Goal: Task Accomplishment & Management: Complete application form

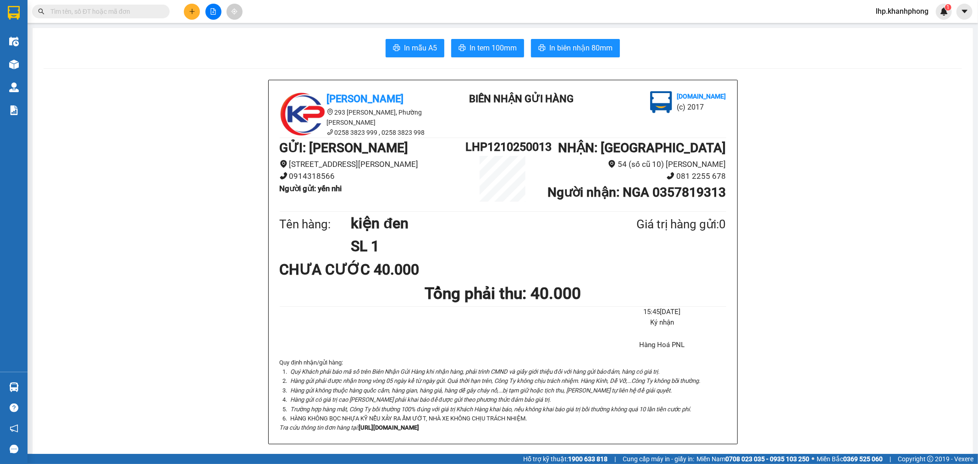
drag, startPoint x: 135, startPoint y: 12, endPoint x: 135, endPoint y: 18, distance: 6.0
click at [135, 13] on input "text" at bounding box center [104, 11] width 108 height 10
click at [194, 11] on icon "plus" at bounding box center [192, 11] width 6 height 6
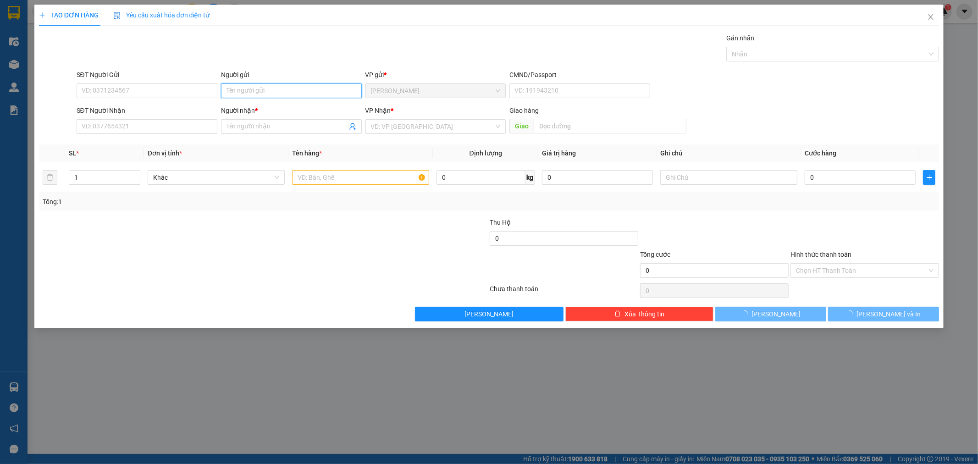
click at [247, 92] on input "Người gửi" at bounding box center [291, 90] width 141 height 15
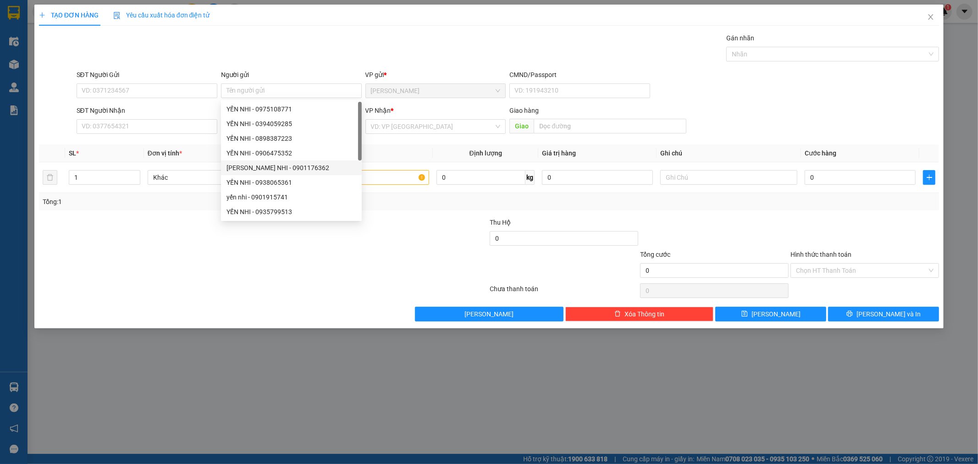
drag, startPoint x: 222, startPoint y: 282, endPoint x: 244, endPoint y: 267, distance: 27.1
click at [222, 281] on div at bounding box center [263, 290] width 451 height 18
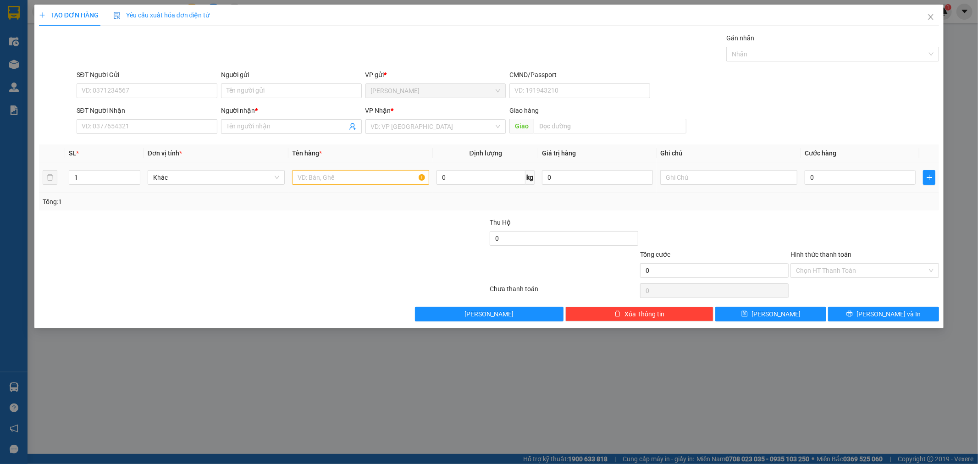
click at [404, 185] on div at bounding box center [360, 177] width 137 height 18
click at [396, 175] on input "text" at bounding box center [360, 177] width 137 height 15
type input "kiện vàng"
click at [887, 175] on input "0" at bounding box center [859, 177] width 111 height 15
type input "2"
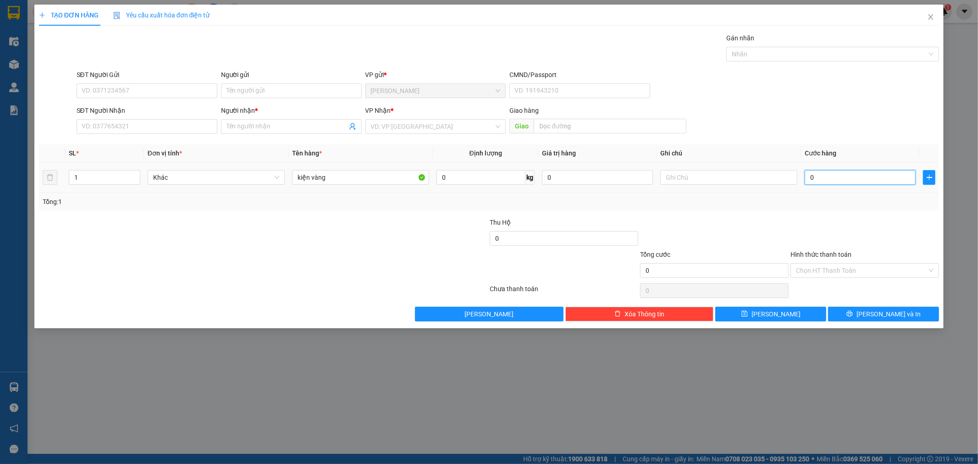
type input "2"
type input "20"
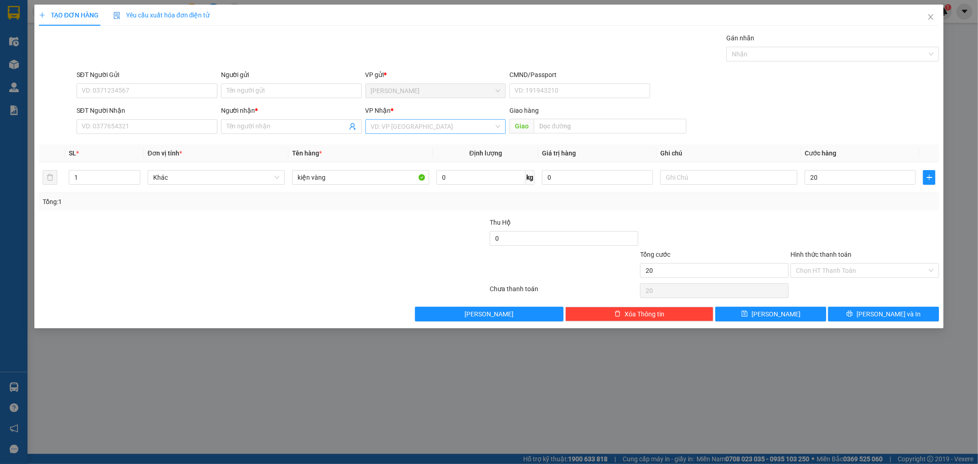
type input "20.000"
click at [407, 122] on input "search" at bounding box center [432, 127] width 123 height 14
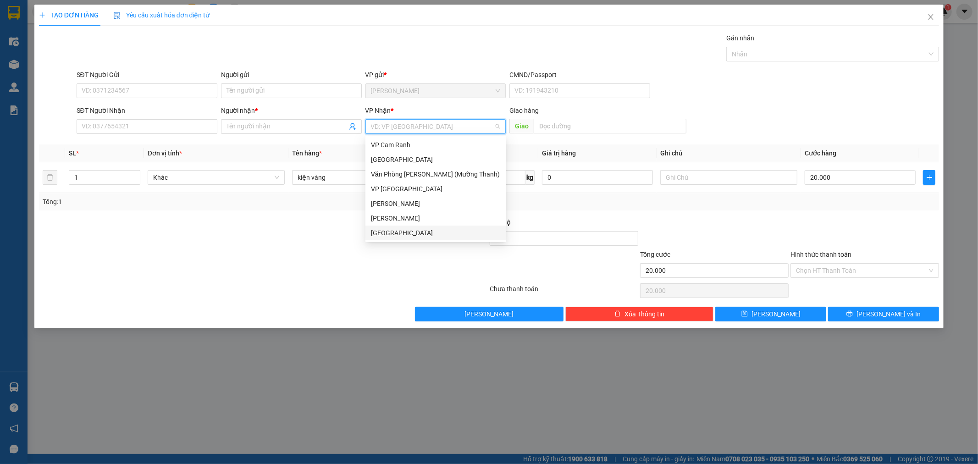
click at [390, 228] on div "[GEOGRAPHIC_DATA]" at bounding box center [436, 233] width 130 height 10
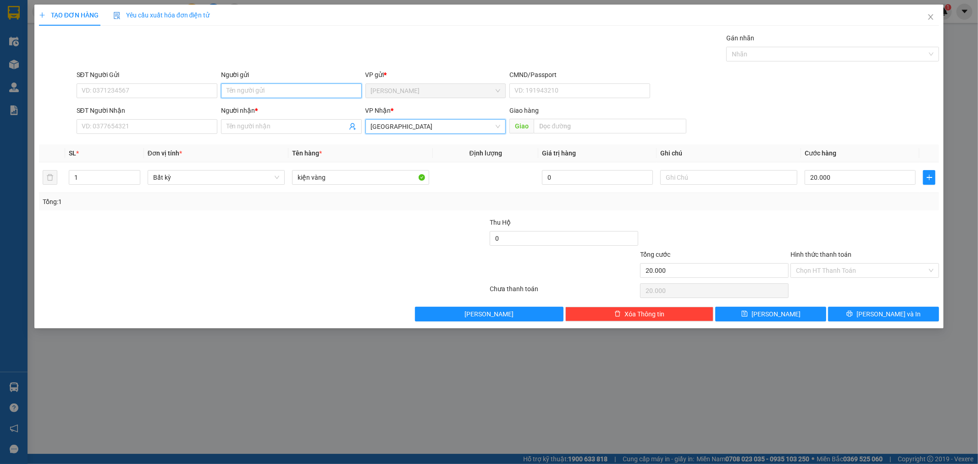
click at [264, 92] on input "Người gửi" at bounding box center [291, 90] width 141 height 15
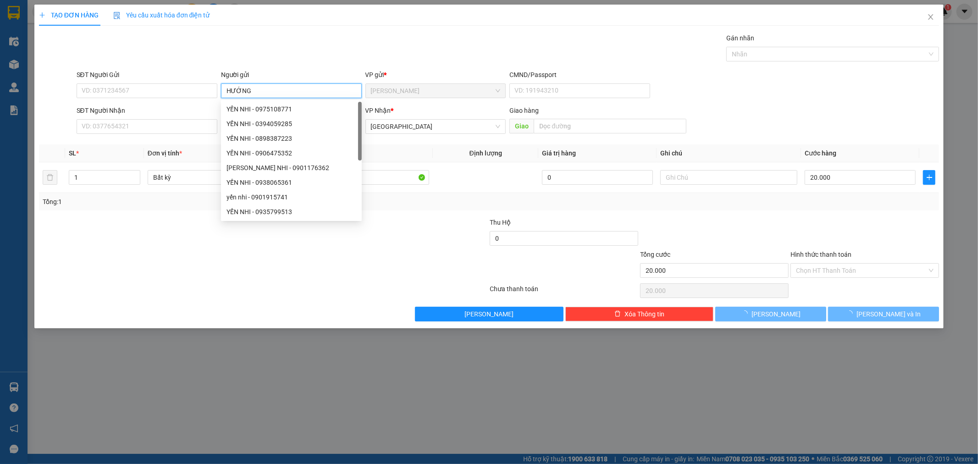
type input "HƯỚNG"
click at [132, 117] on div "SĐT Người Nhận" at bounding box center [147, 112] width 141 height 14
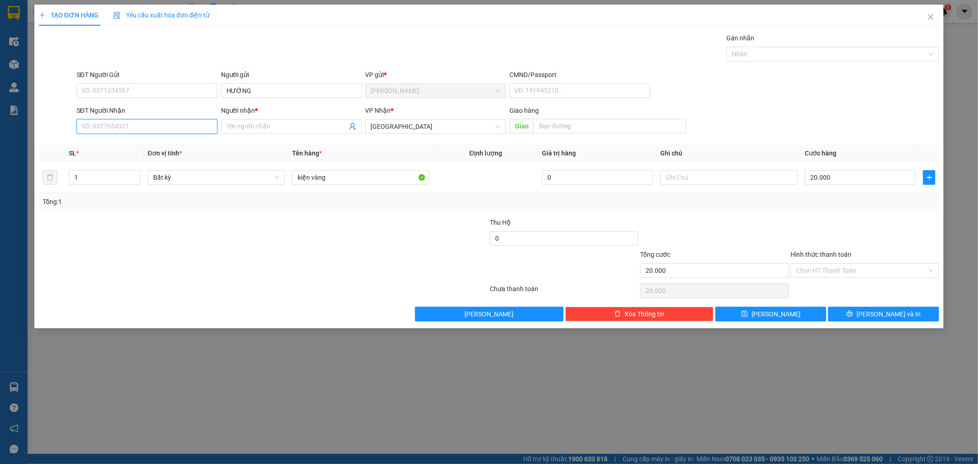
click at [130, 132] on input "SĐT Người Nhận" at bounding box center [147, 126] width 141 height 15
click at [137, 139] on div "0706123678 - TIẾN" at bounding box center [147, 144] width 141 height 15
type input "0706123678"
type input "TIẾN"
type input "0706123678"
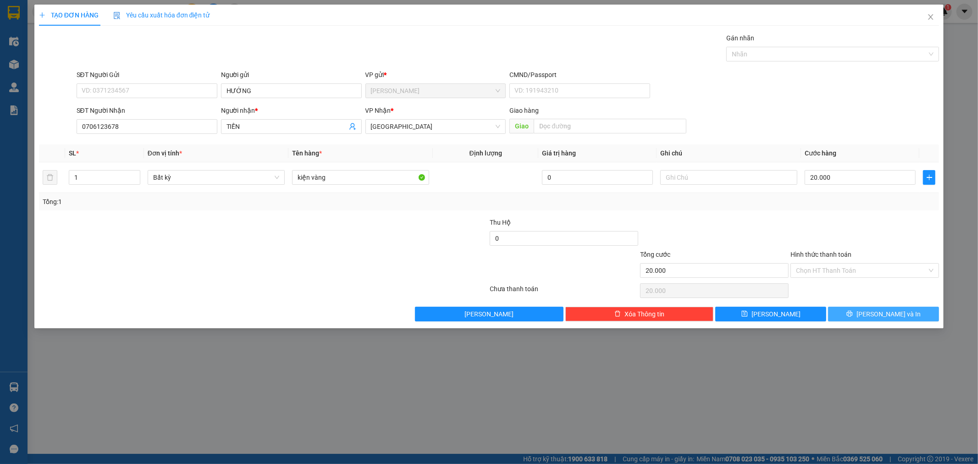
click at [874, 317] on button "[PERSON_NAME] và In" at bounding box center [883, 314] width 111 height 15
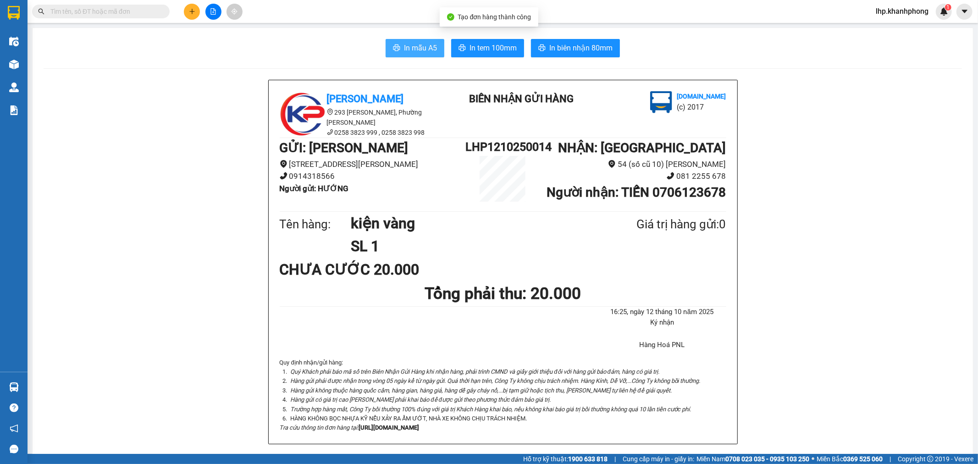
click at [420, 40] on button "In mẫu A5" at bounding box center [414, 48] width 59 height 18
click at [191, 16] on button at bounding box center [192, 12] width 16 height 16
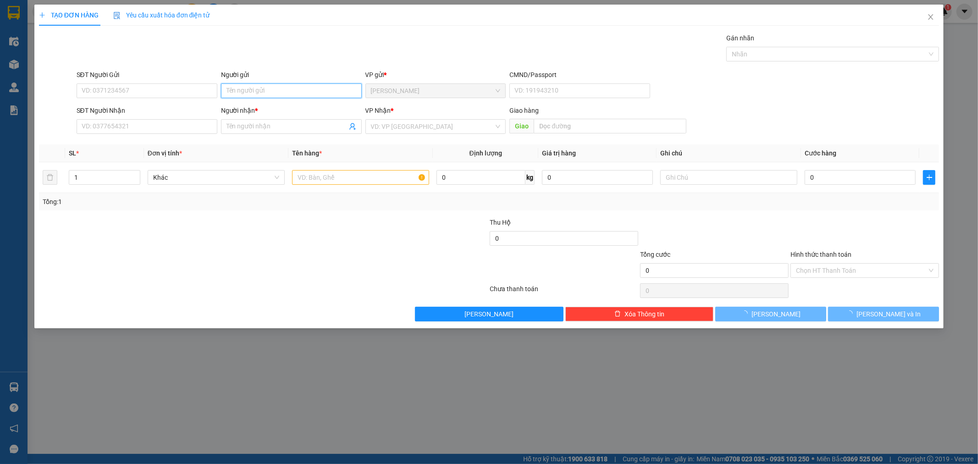
click at [290, 88] on input "Người gửi" at bounding box center [291, 90] width 141 height 15
type input "PHỤNG"
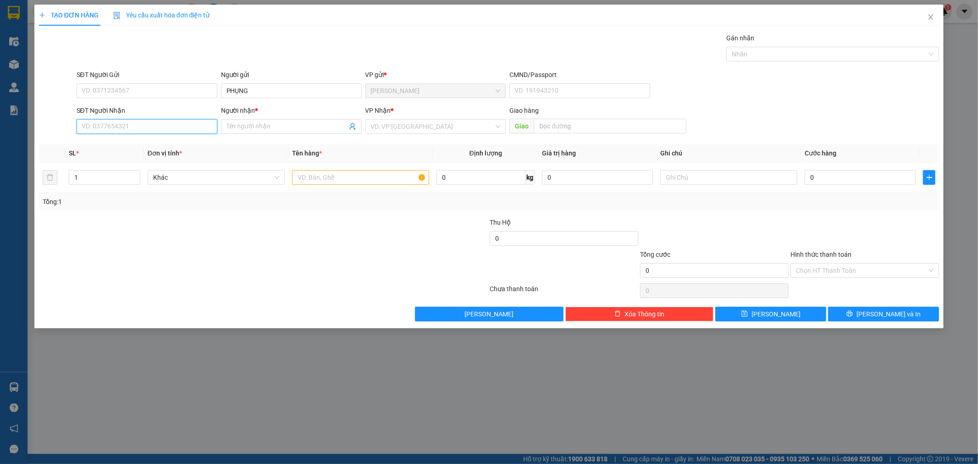
click at [162, 126] on input "SĐT Người Nhận" at bounding box center [147, 126] width 141 height 15
click at [148, 142] on div "0905013700 - [PERSON_NAME] ( VŨ ).." at bounding box center [147, 145] width 130 height 10
type input "0905013700"
type input "[PERSON_NAME] ( VŨ ).."
type input "0905013700"
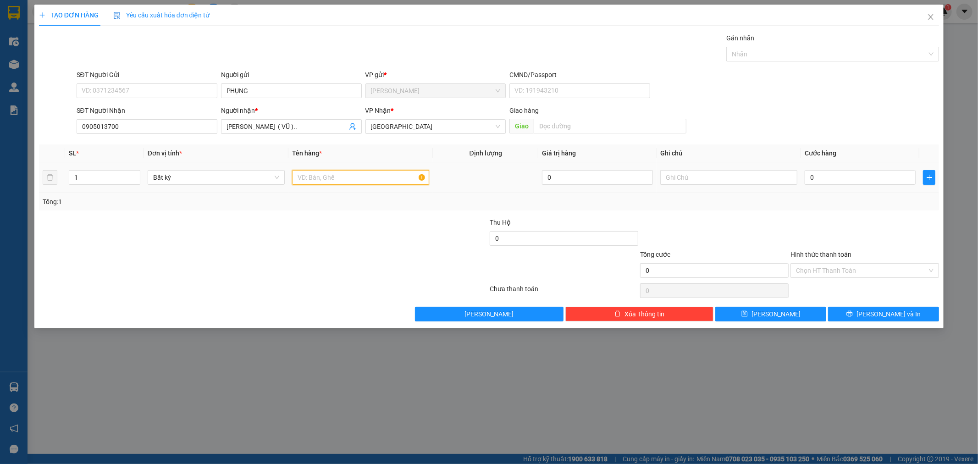
click at [318, 172] on input "text" at bounding box center [360, 177] width 137 height 15
type input "KIỆN"
click at [822, 177] on input "0" at bounding box center [859, 177] width 111 height 15
type input "4"
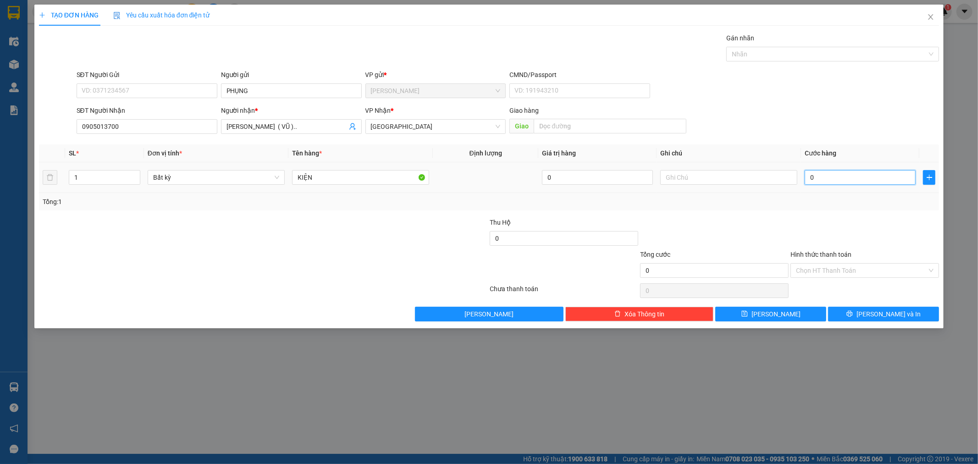
type input "4"
type input "40"
type input "40.000"
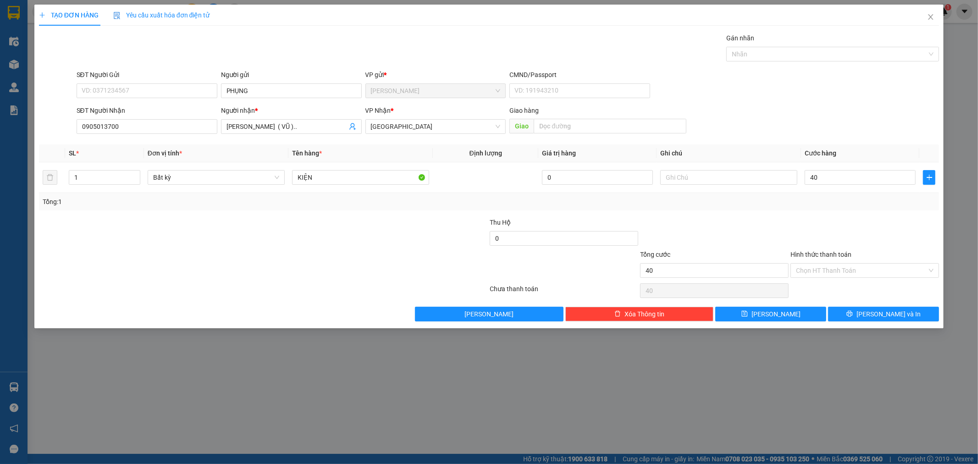
type input "40.000"
click at [836, 130] on div "SĐT Người Nhận 0905013700 Người nhận * THANH TÂM ( VŨ ).. VP Nhận * [GEOGRAPHIC…" at bounding box center [508, 121] width 866 height 32
click at [871, 319] on button "[PERSON_NAME] và In" at bounding box center [883, 314] width 111 height 15
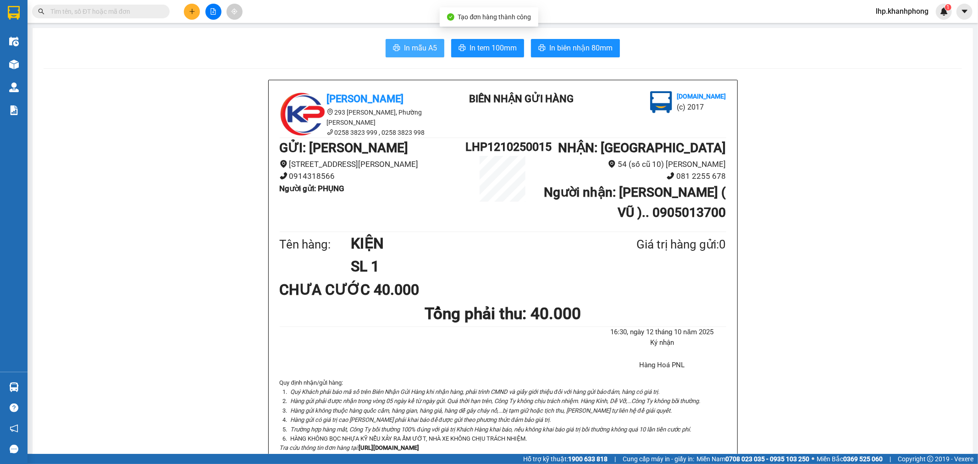
click at [407, 51] on span "In mẫu A5" at bounding box center [420, 47] width 33 height 11
click at [196, 10] on button at bounding box center [192, 12] width 16 height 16
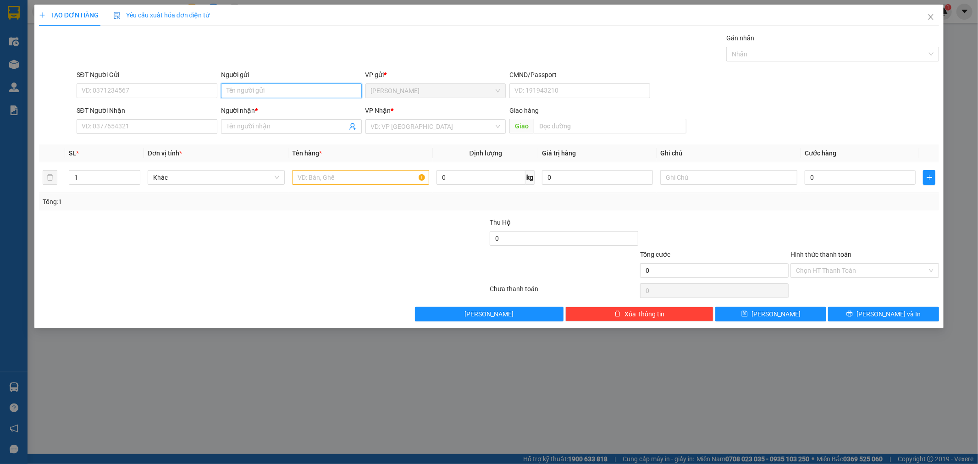
click at [253, 91] on input "Người gửi" at bounding box center [291, 90] width 141 height 15
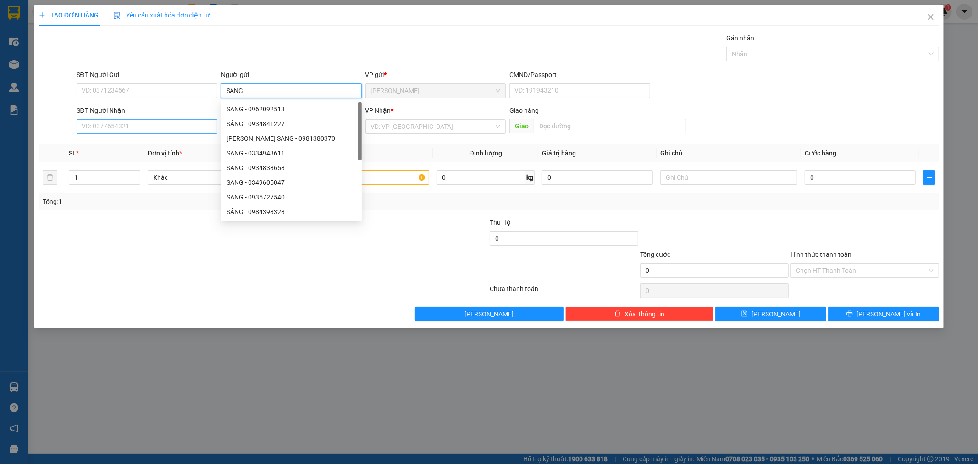
type input "SANG"
click at [175, 128] on input "SĐT Người Nhận" at bounding box center [147, 126] width 141 height 15
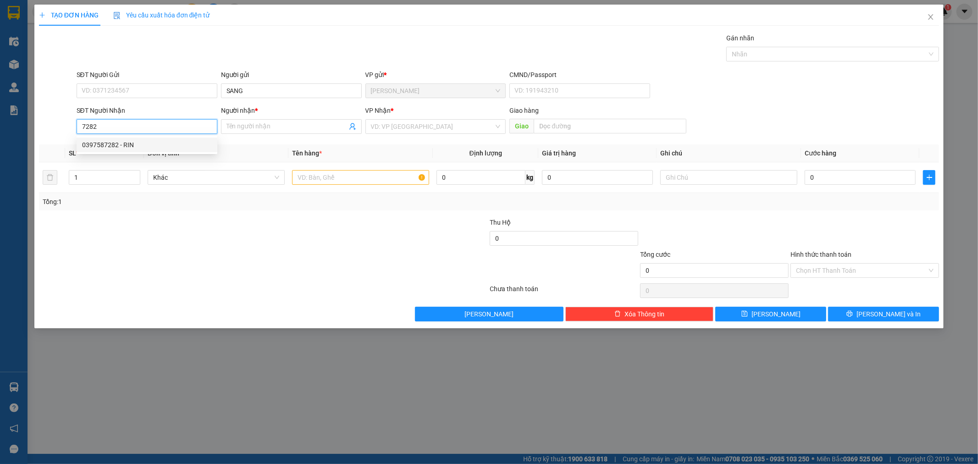
click at [168, 143] on div "0397587282 - RIN" at bounding box center [147, 145] width 130 height 10
type input "0397587282"
type input "RIN"
type input "0397587282"
click at [135, 176] on icon "up" at bounding box center [134, 175] width 3 height 3
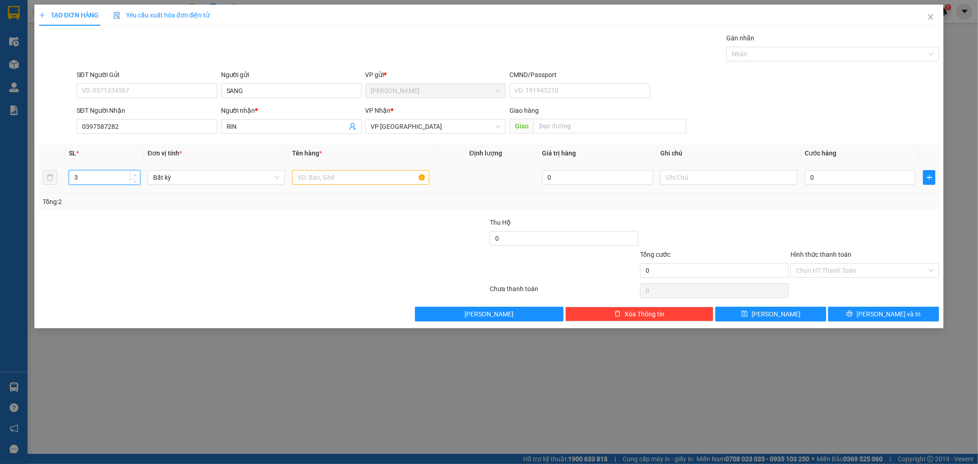
click at [135, 176] on icon "up" at bounding box center [134, 175] width 3 height 3
type input "4"
click at [135, 176] on icon "up" at bounding box center [134, 175] width 3 height 3
click at [327, 177] on input "text" at bounding box center [360, 177] width 137 height 15
click at [488, 125] on span "VP [GEOGRAPHIC_DATA]" at bounding box center [436, 127] width 130 height 14
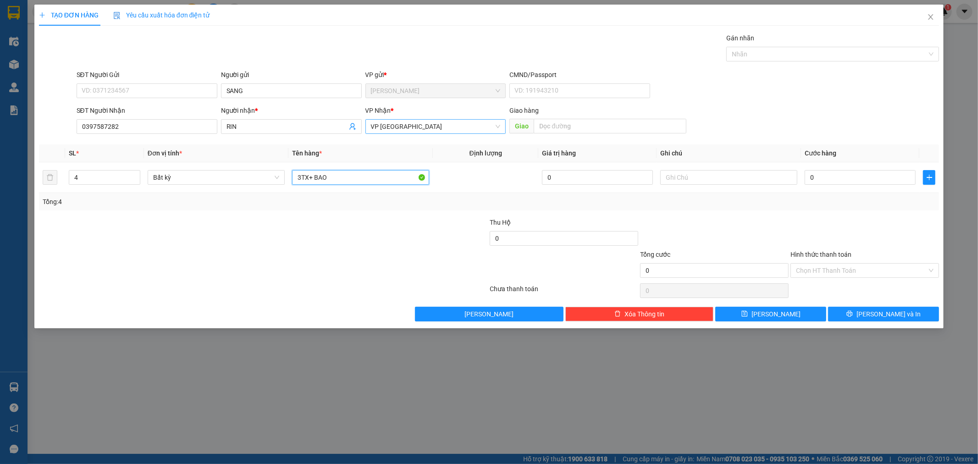
type input "3TX+ BAO"
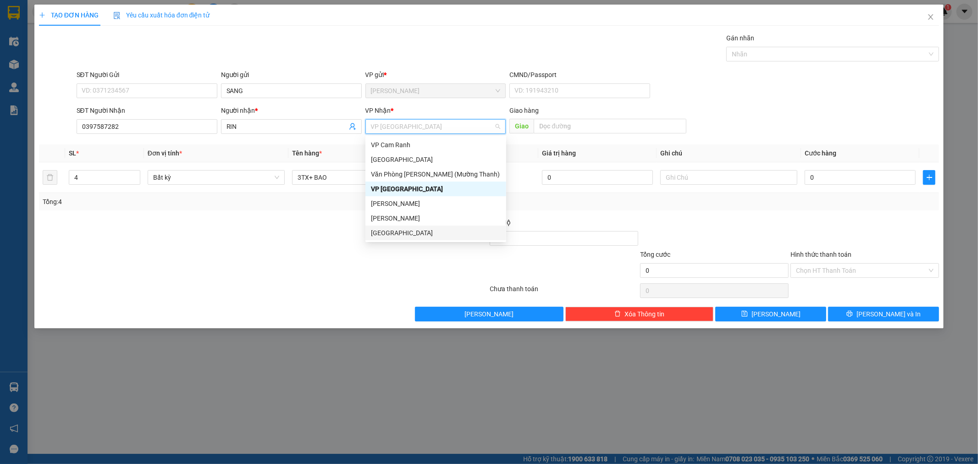
click at [399, 236] on div "[GEOGRAPHIC_DATA]" at bounding box center [436, 233] width 130 height 10
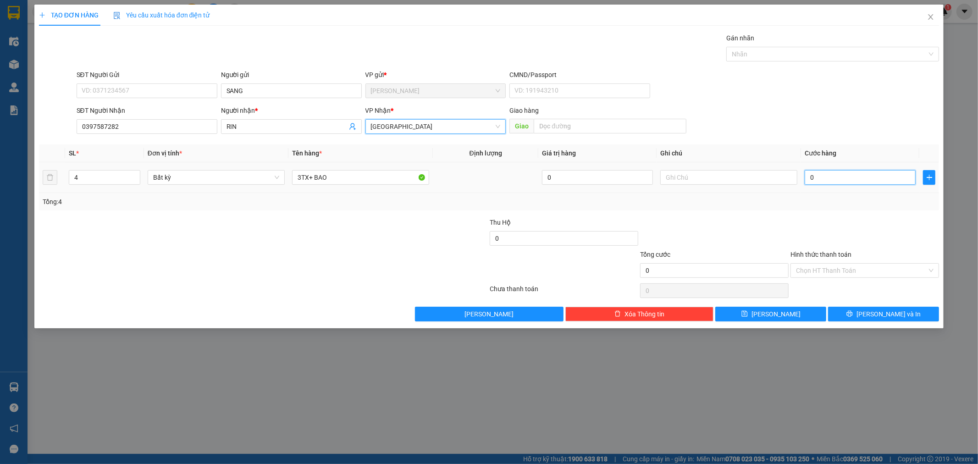
click at [846, 175] on input "0" at bounding box center [859, 177] width 111 height 15
type input "3"
type input "31"
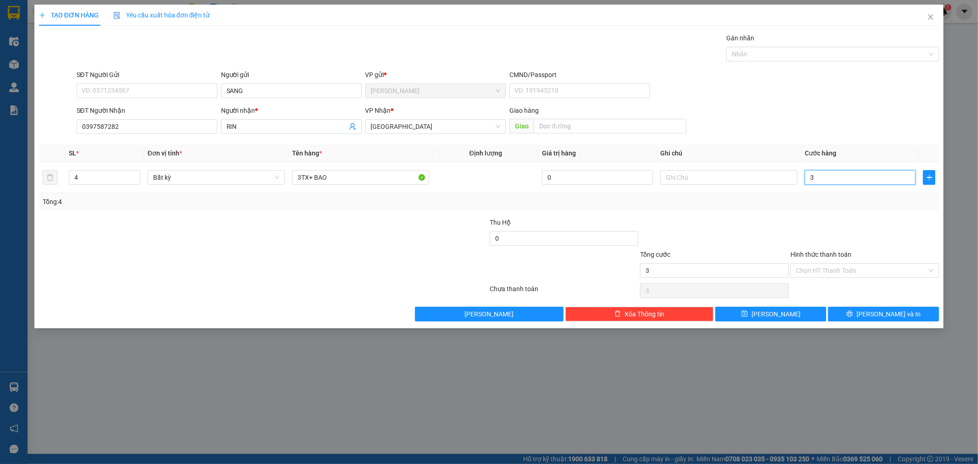
type input "31"
type input "310"
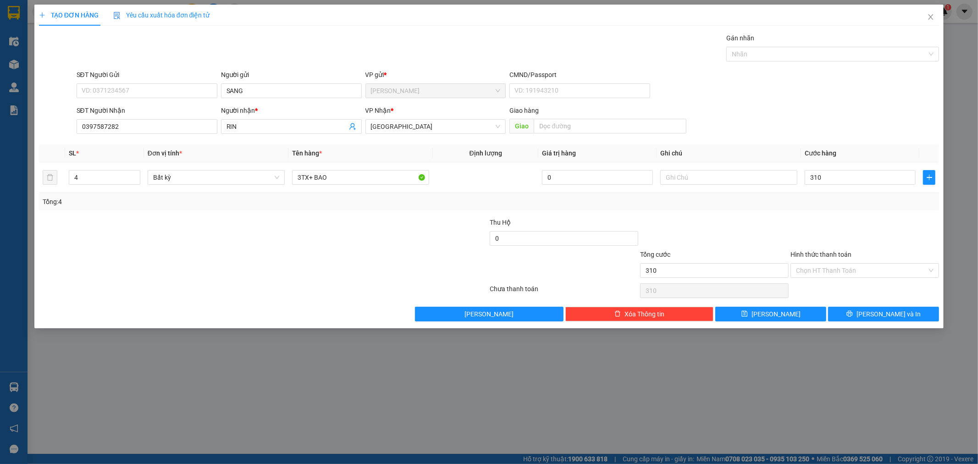
type input "310.000"
click at [827, 204] on div "Tổng: 4" at bounding box center [489, 202] width 893 height 10
click at [854, 318] on button "[PERSON_NAME] và In" at bounding box center [883, 314] width 111 height 15
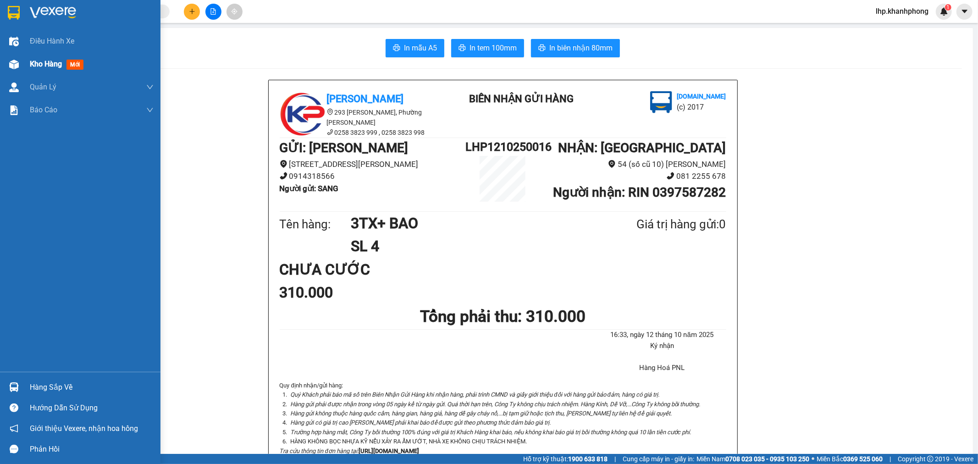
click at [33, 63] on span "Kho hàng" at bounding box center [46, 64] width 32 height 9
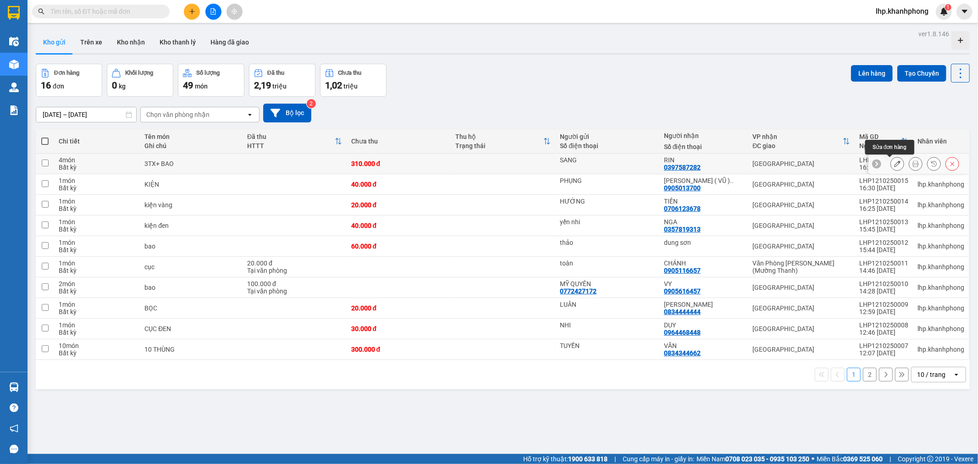
click at [894, 163] on icon at bounding box center [897, 163] width 6 height 6
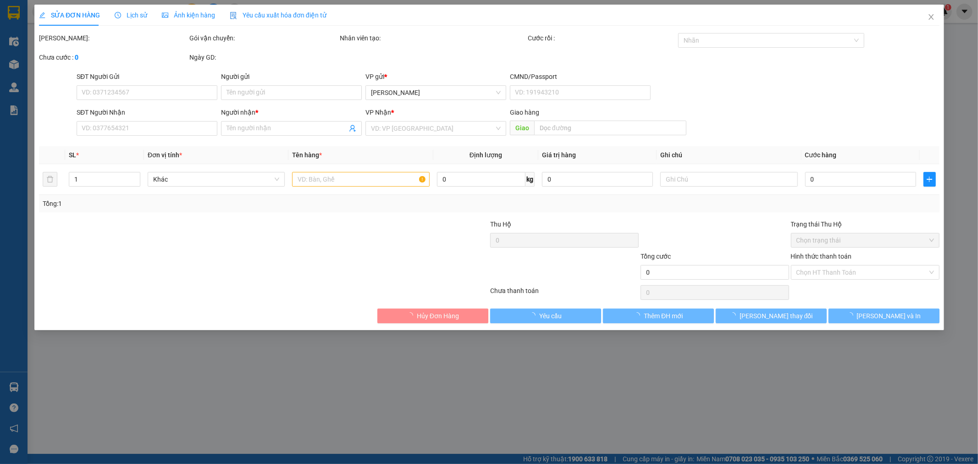
type input "SANG"
type input "0397587282"
type input "RIN"
type input "310.000"
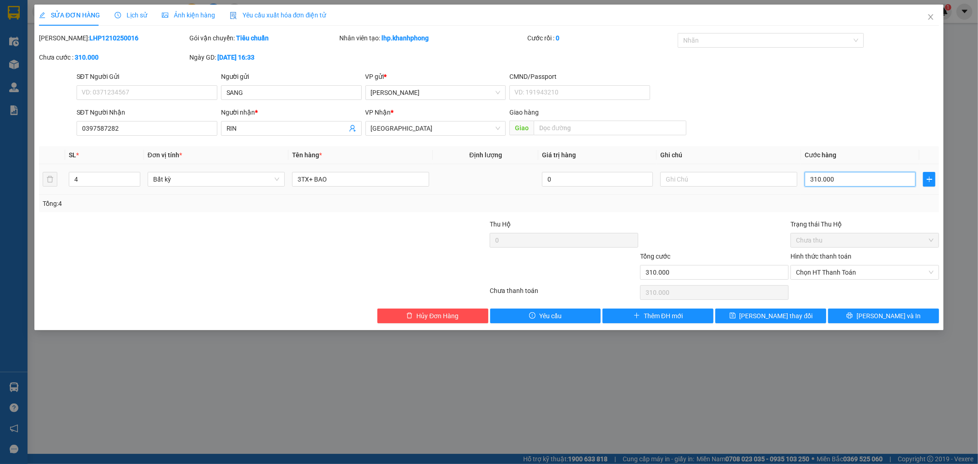
click at [836, 176] on input "310.000" at bounding box center [859, 179] width 111 height 15
type input "2"
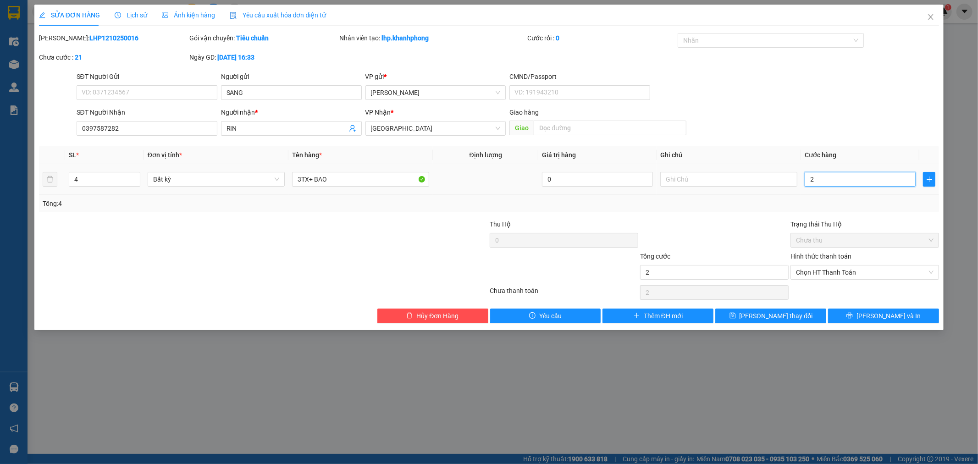
type input "21"
type input "210"
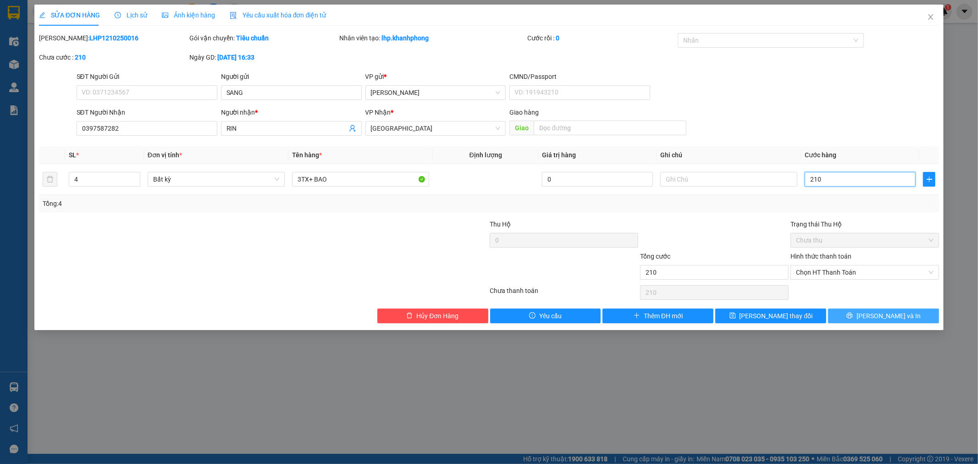
type input "210"
type input "210.000"
click at [856, 310] on button "[PERSON_NAME] và In" at bounding box center [883, 315] width 111 height 15
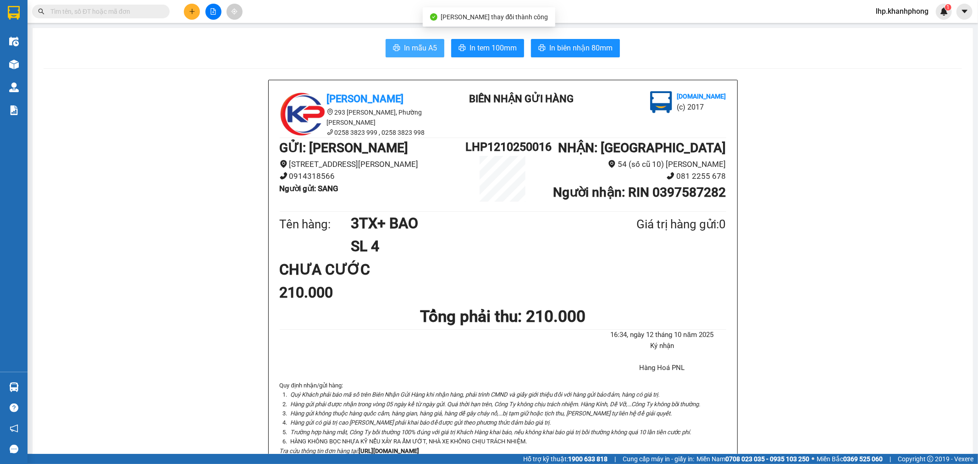
click at [419, 47] on span "In mẫu A5" at bounding box center [420, 47] width 33 height 11
click at [190, 15] on button at bounding box center [192, 12] width 16 height 16
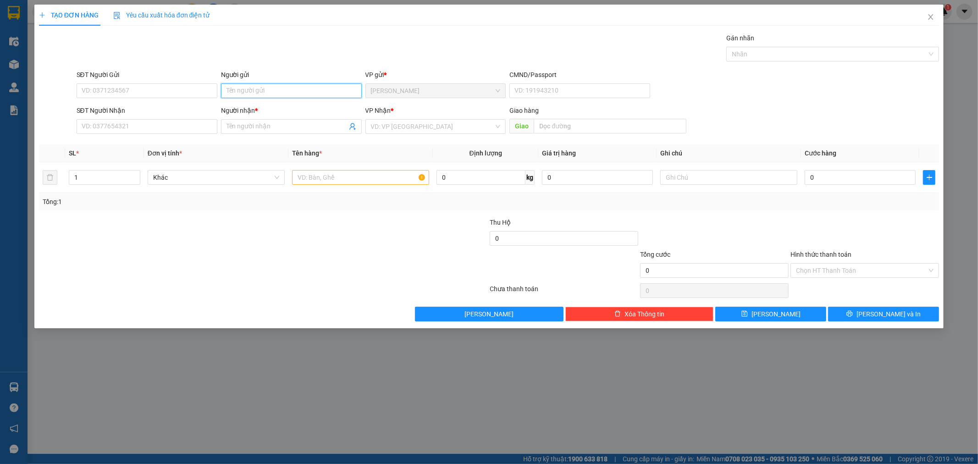
click at [232, 91] on input "Người gửi" at bounding box center [291, 90] width 141 height 15
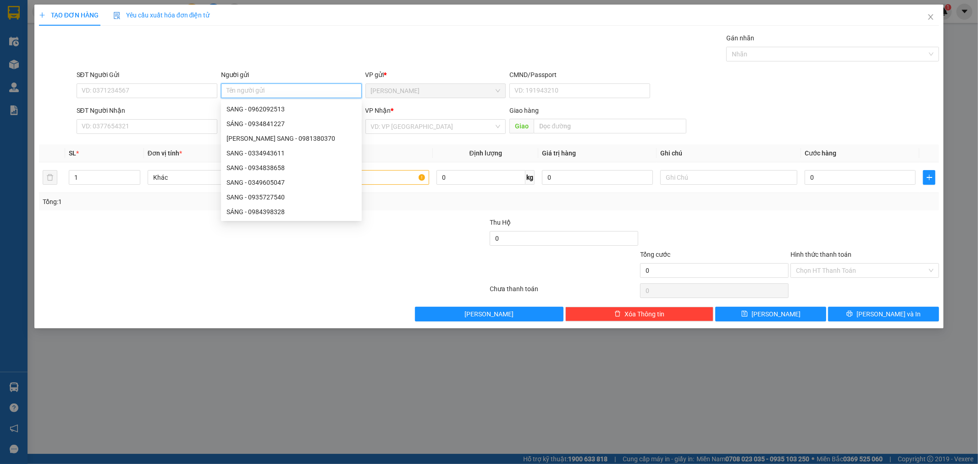
click at [264, 90] on input "Người gửi" at bounding box center [291, 90] width 141 height 15
type input "NAM"
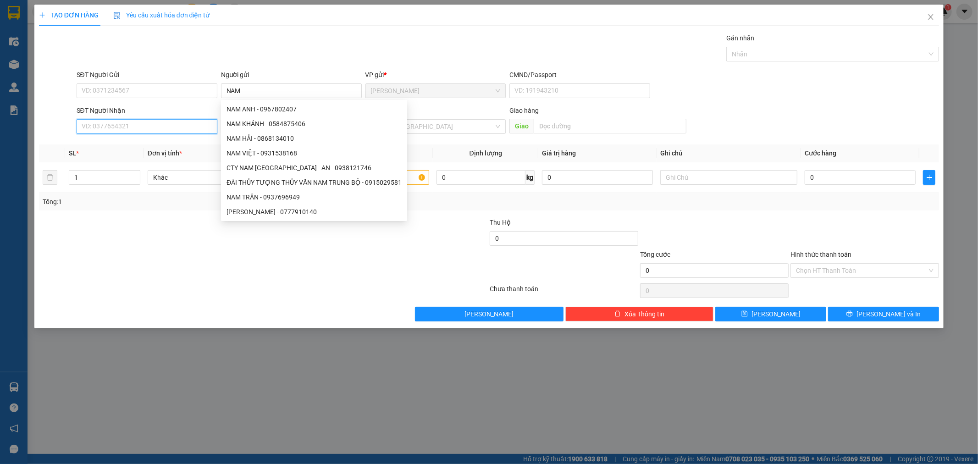
click at [156, 127] on input "SĐT Người Nhận" at bounding box center [147, 126] width 141 height 15
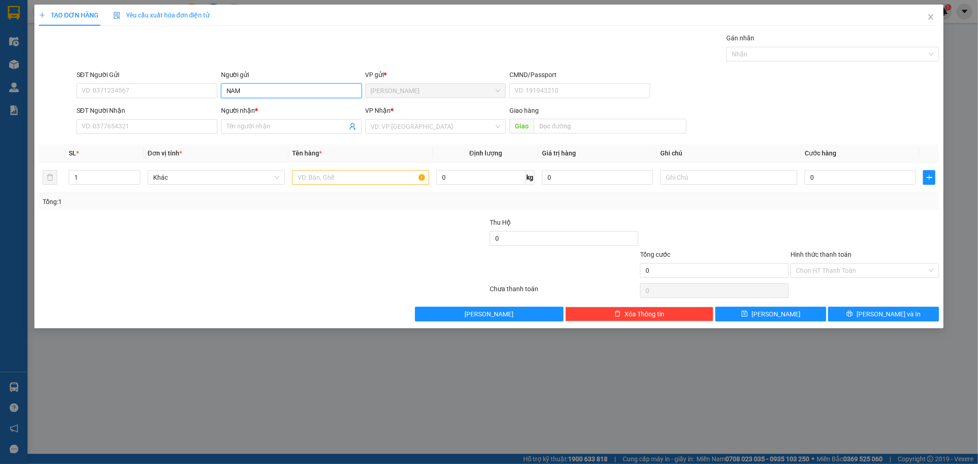
drag, startPoint x: 263, startPoint y: 93, endPoint x: 226, endPoint y: 102, distance: 37.3
click at [226, 102] on body "Kết quả tìm kiếm ( 0 ) Bộ lọc No Data lhp.khanhphong 1 Điều hành xe Kho hàng mớ…" at bounding box center [489, 232] width 978 height 464
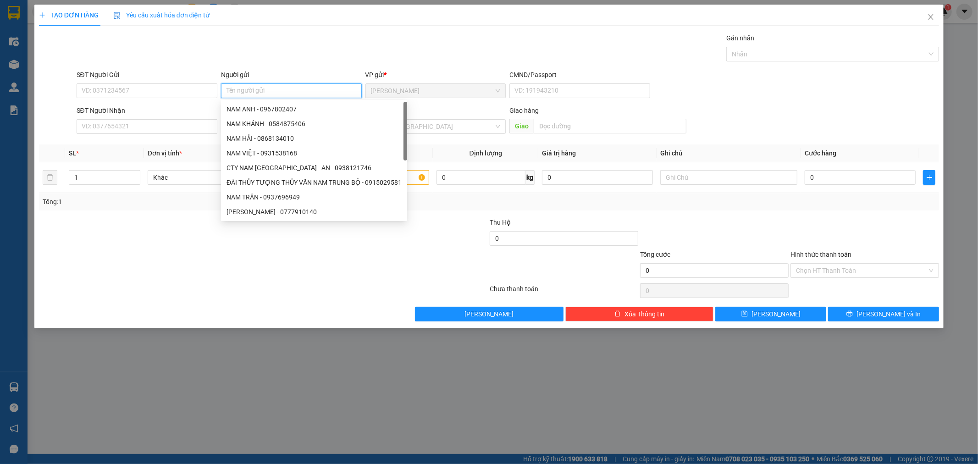
click at [244, 89] on input "Người gửi" at bounding box center [291, 90] width 141 height 15
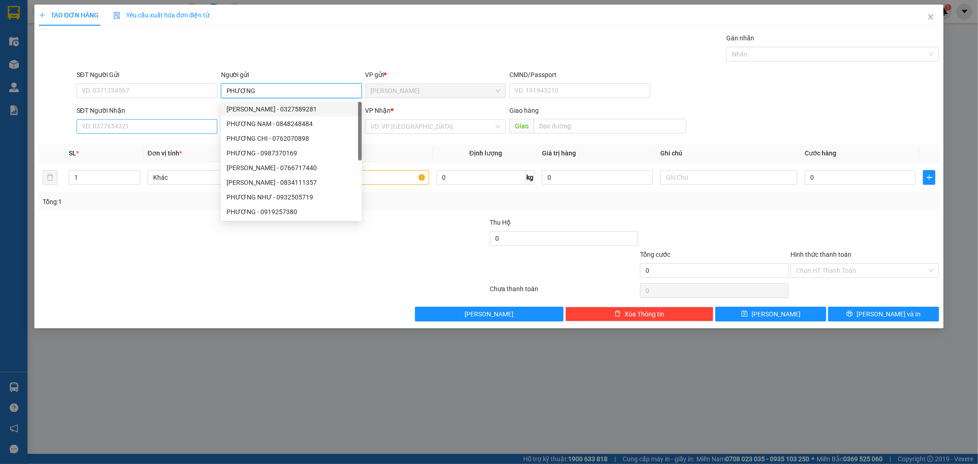
type input "PHƯƠNG"
click at [127, 124] on input "SĐT Người Nhận" at bounding box center [147, 126] width 141 height 15
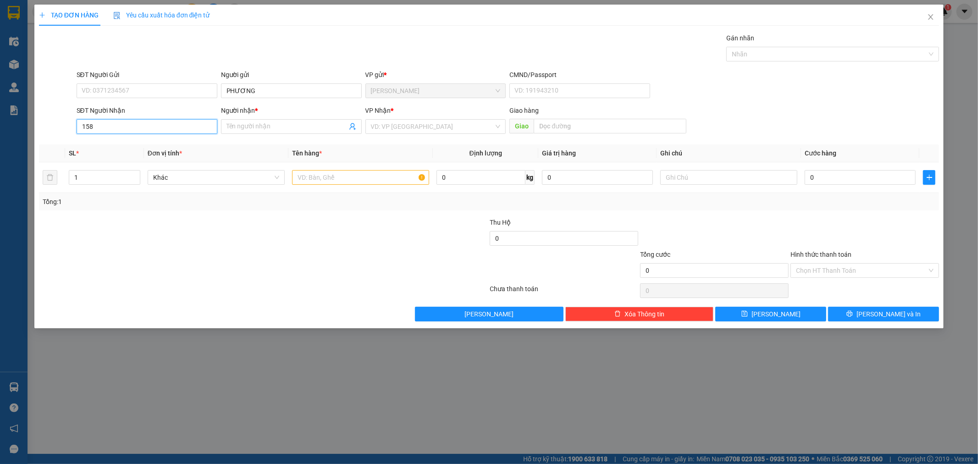
type input "1585"
drag, startPoint x: 106, startPoint y: 131, endPoint x: 78, endPoint y: 136, distance: 28.0
click at [78, 136] on body "Kết quả tìm kiếm ( 0 ) Bộ lọc No Data lhp.khanhphong 1 Điều hành xe Kho hàng mớ…" at bounding box center [489, 232] width 978 height 464
type input "0583525585"
click at [148, 146] on div "0583525585 - CÔ HƯƠNG" at bounding box center [147, 145] width 130 height 10
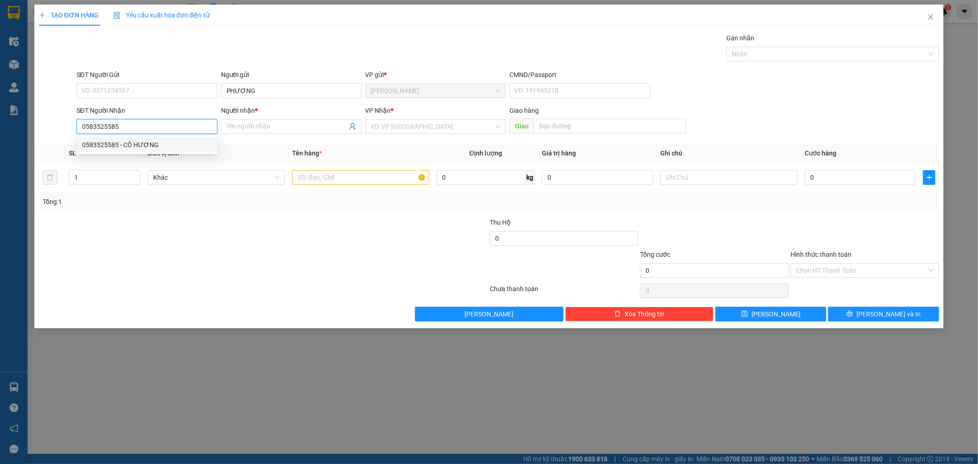
type input "CÔ HƯƠNG"
type input "0583525585"
click at [304, 182] on input "text" at bounding box center [360, 177] width 137 height 15
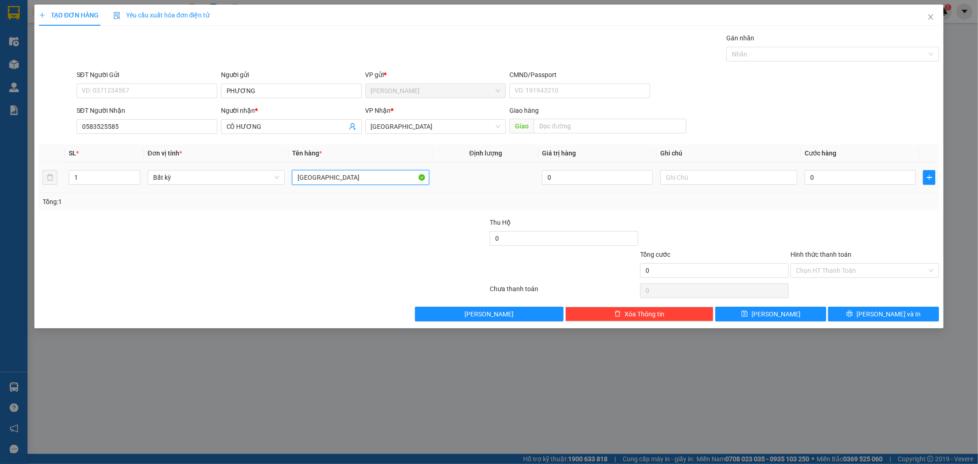
type input "[GEOGRAPHIC_DATA]"
drag, startPoint x: 821, startPoint y: 162, endPoint x: 817, endPoint y: 177, distance: 15.7
click at [821, 164] on td "0" at bounding box center [860, 177] width 118 height 31
click at [817, 178] on input "0" at bounding box center [859, 177] width 111 height 15
type input "3"
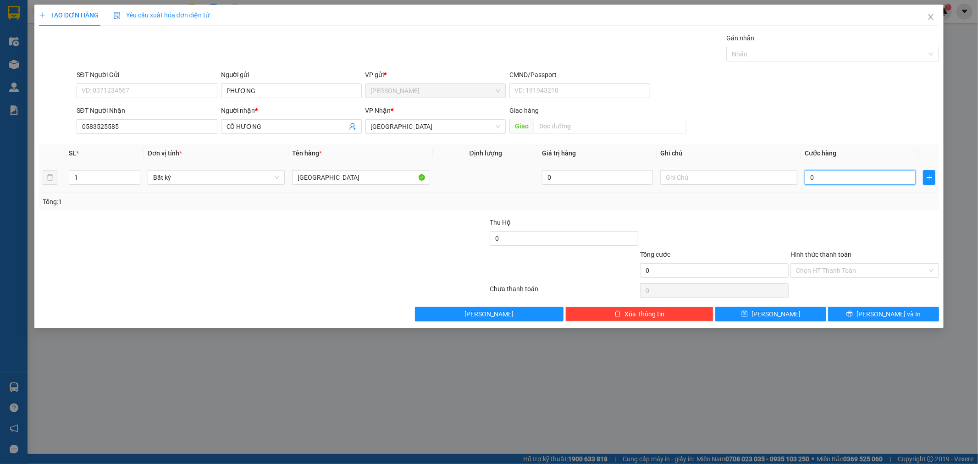
type input "3"
type input "30"
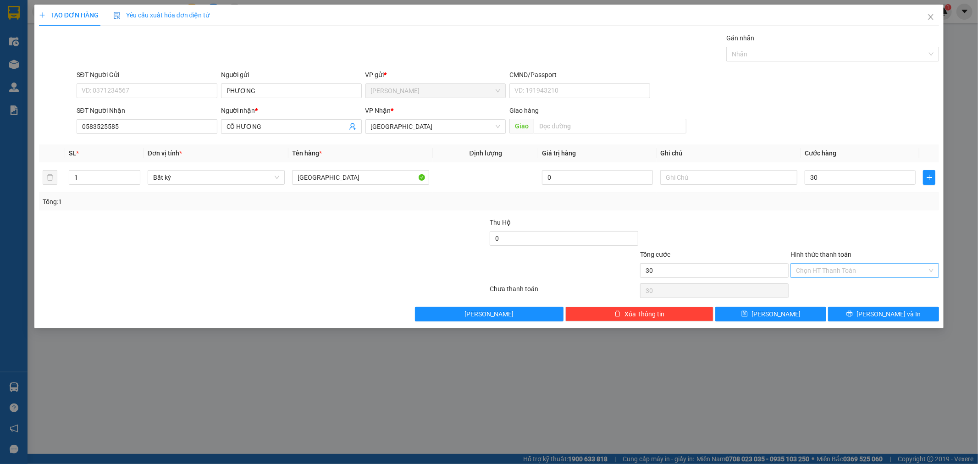
type input "30.000"
click at [850, 269] on input "Hình thức thanh toán" at bounding box center [861, 271] width 131 height 14
click at [850, 288] on div "Tại văn phòng" at bounding box center [864, 289] width 137 height 10
type input "0"
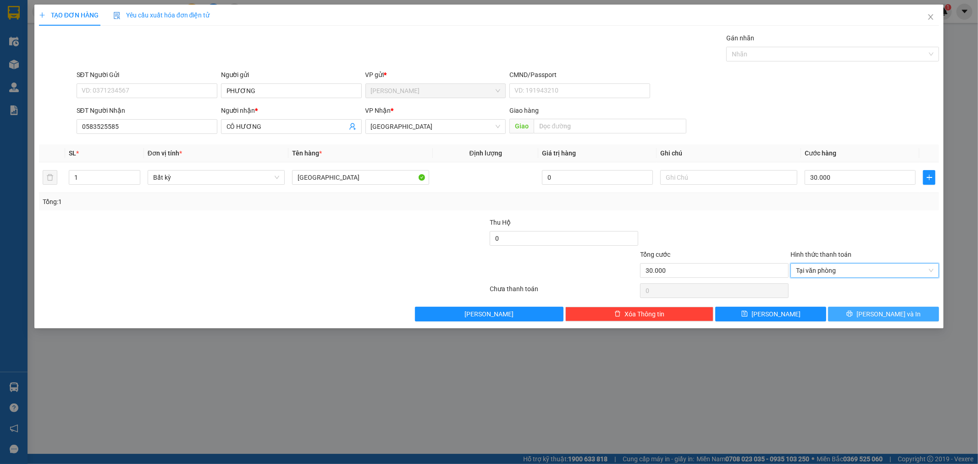
click at [852, 310] on icon "printer" at bounding box center [849, 313] width 6 height 6
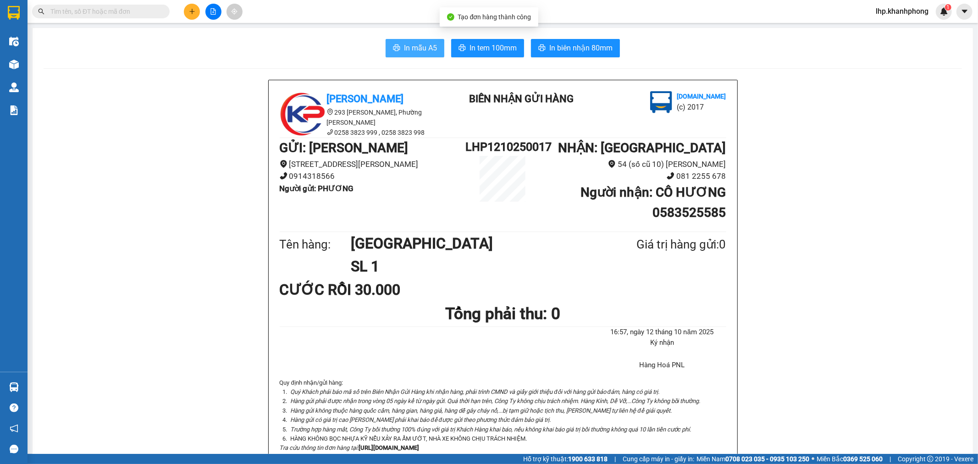
click at [412, 45] on span "In mẫu A5" at bounding box center [420, 47] width 33 height 11
click at [188, 15] on button at bounding box center [192, 12] width 16 height 16
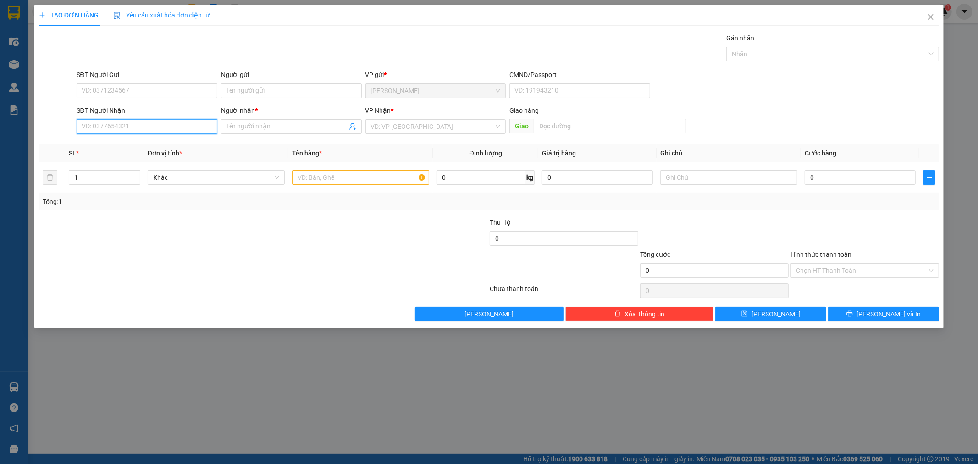
click at [144, 128] on input "SĐT Người Nhận" at bounding box center [147, 126] width 141 height 15
click at [138, 147] on div "0988250446 - [PERSON_NAME]" at bounding box center [147, 145] width 130 height 10
type input "0988250446"
type input "KHANG NGUYỄN"
type input "0988250446"
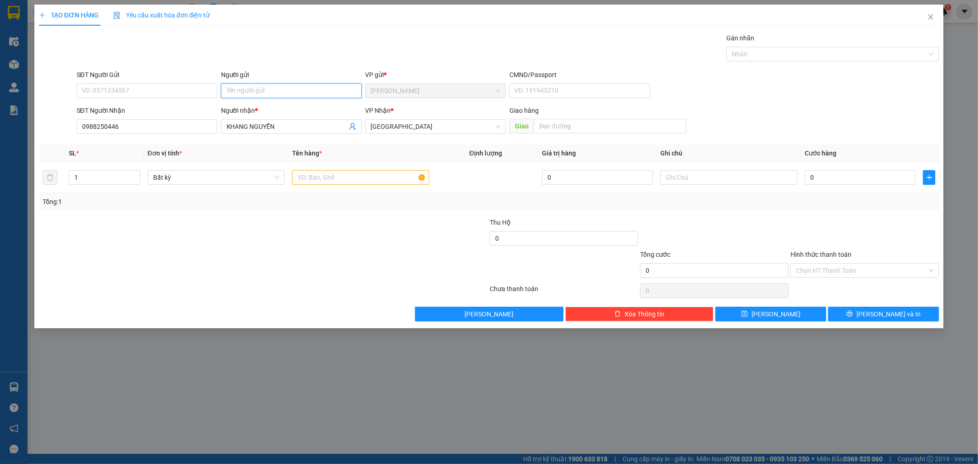
click at [240, 92] on input "Người gửi" at bounding box center [291, 90] width 141 height 15
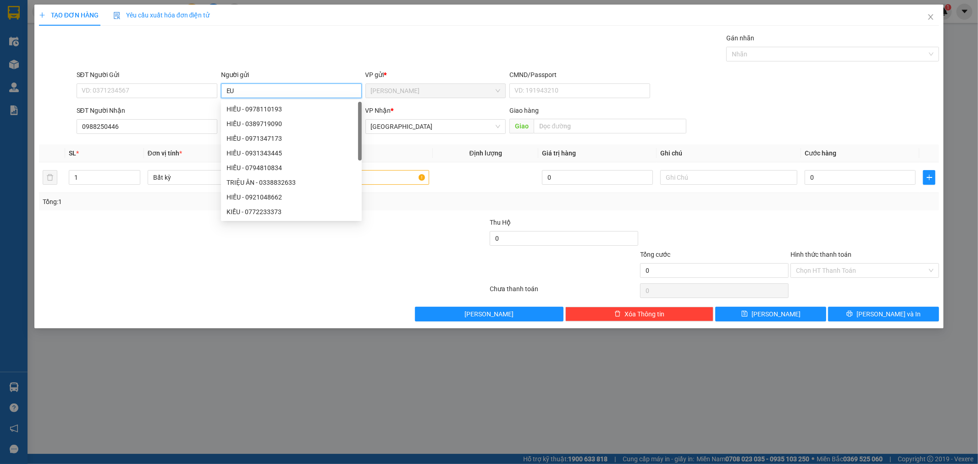
type input "E"
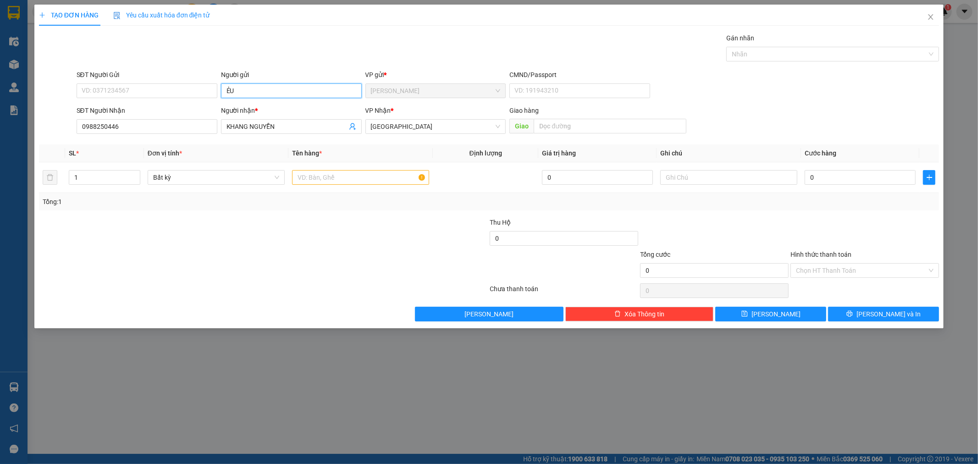
type input "Ẻ"
type input "EUROSUN"
click at [333, 174] on input "text" at bounding box center [360, 177] width 137 height 15
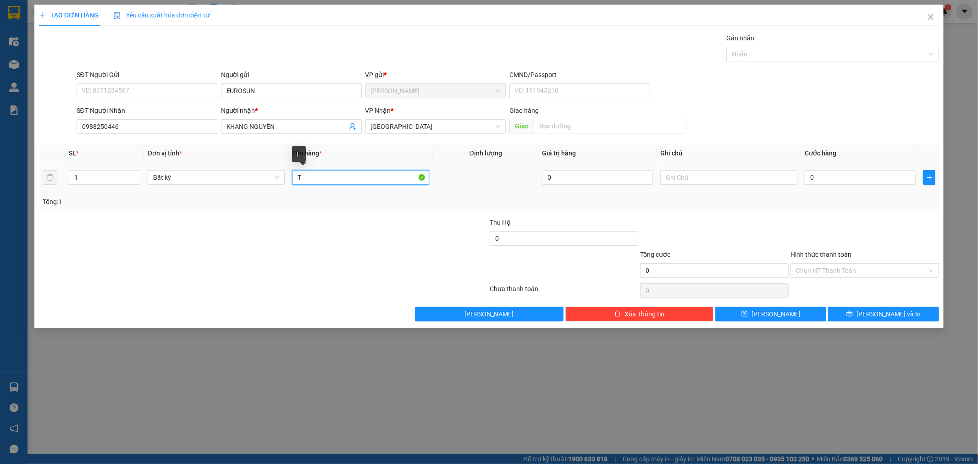
click at [313, 182] on input "T" at bounding box center [360, 177] width 137 height 15
type input "T"
click at [839, 172] on input "0" at bounding box center [859, 177] width 111 height 15
type input "5"
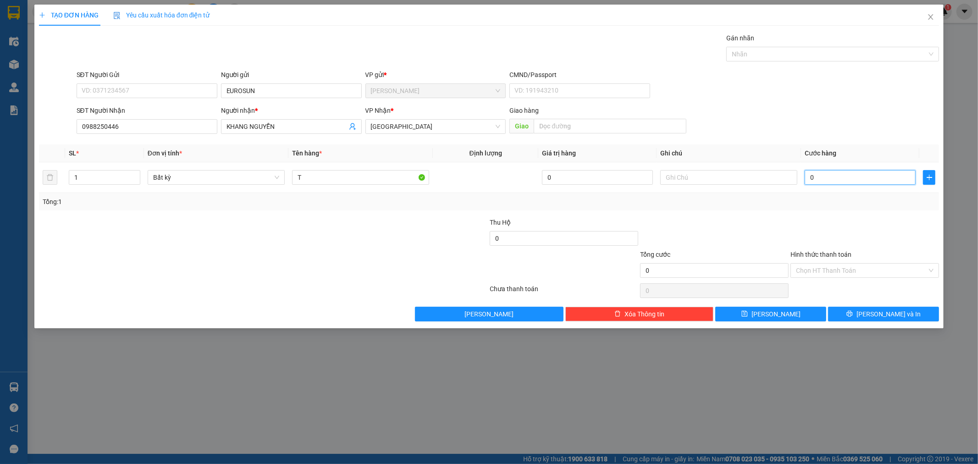
type input "5"
type input "50"
type input "50.000"
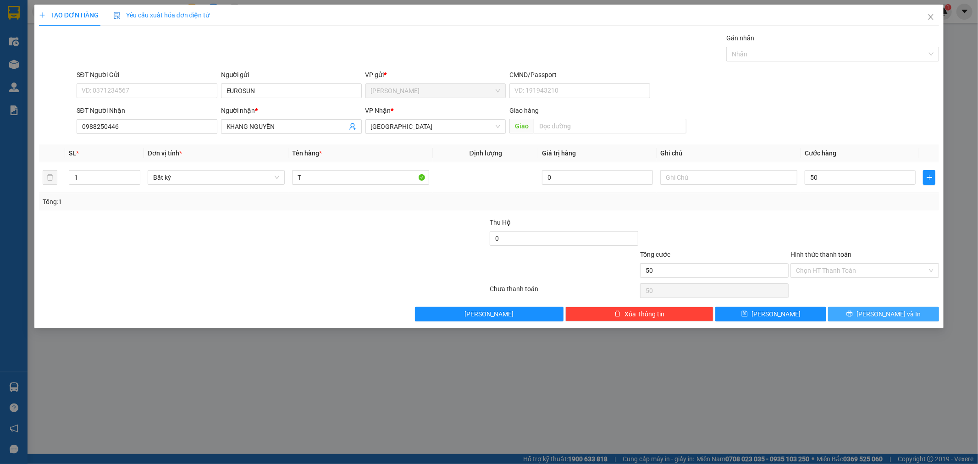
type input "50.000"
drag, startPoint x: 892, startPoint y: 317, endPoint x: 874, endPoint y: 285, distance: 36.6
click at [891, 317] on span "[PERSON_NAME] và In" at bounding box center [888, 314] width 64 height 10
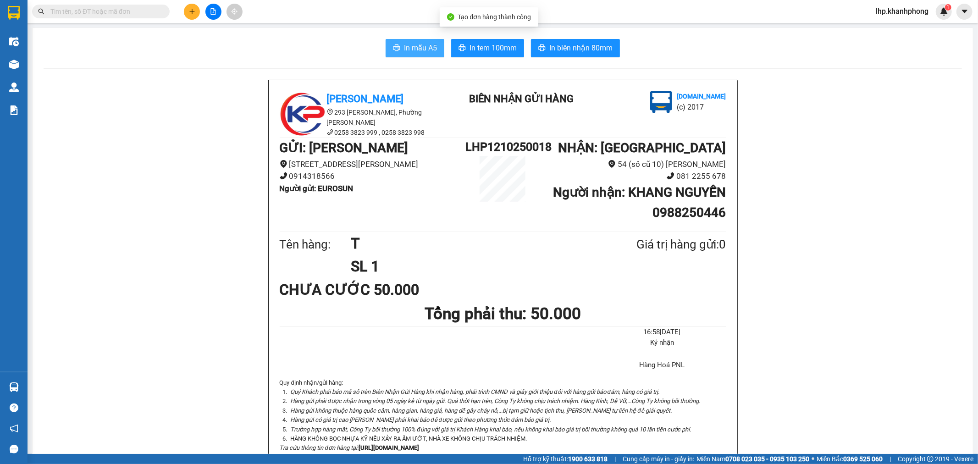
click at [404, 48] on span "In mẫu A5" at bounding box center [420, 47] width 33 height 11
click at [190, 16] on button at bounding box center [192, 12] width 16 height 16
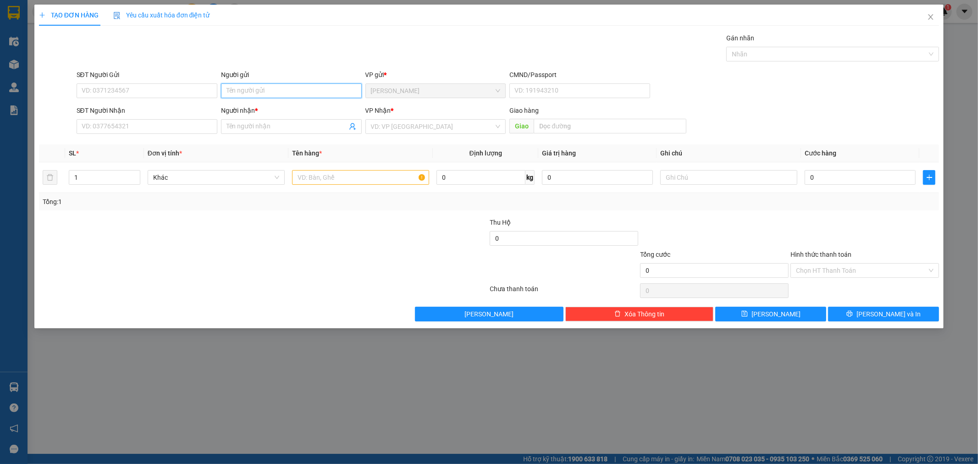
click at [277, 86] on input "Người gửi" at bounding box center [291, 90] width 141 height 15
type input "NAM SAPA"
click at [164, 131] on input "SĐT Người Nhận" at bounding box center [147, 126] width 141 height 15
click at [136, 153] on div "0904212545 0904212545 - LỢI" at bounding box center [147, 145] width 141 height 18
click at [135, 147] on th "SL *" at bounding box center [104, 153] width 79 height 18
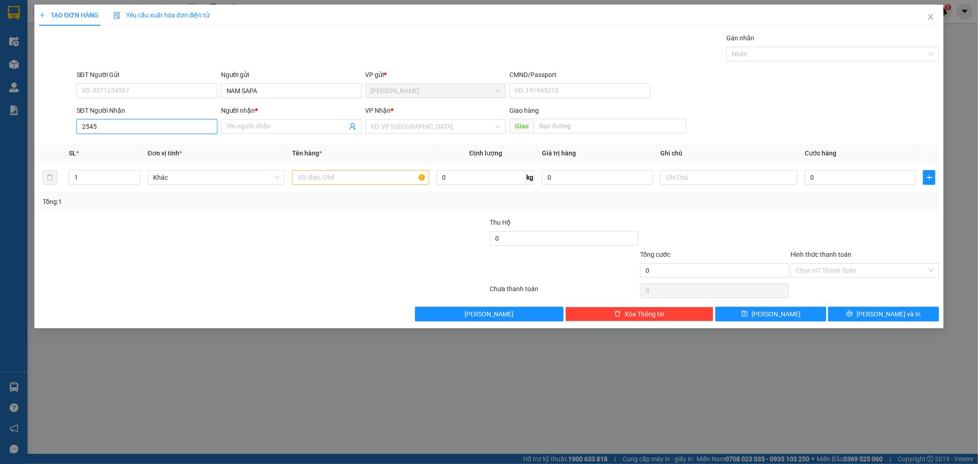
click at [123, 132] on input "2545" at bounding box center [147, 126] width 141 height 15
click at [128, 145] on div "0904212545 - LỢI" at bounding box center [147, 145] width 130 height 10
type input "0904212545"
type input "LỢI"
drag, startPoint x: 106, startPoint y: 176, endPoint x: 52, endPoint y: 198, distance: 57.8
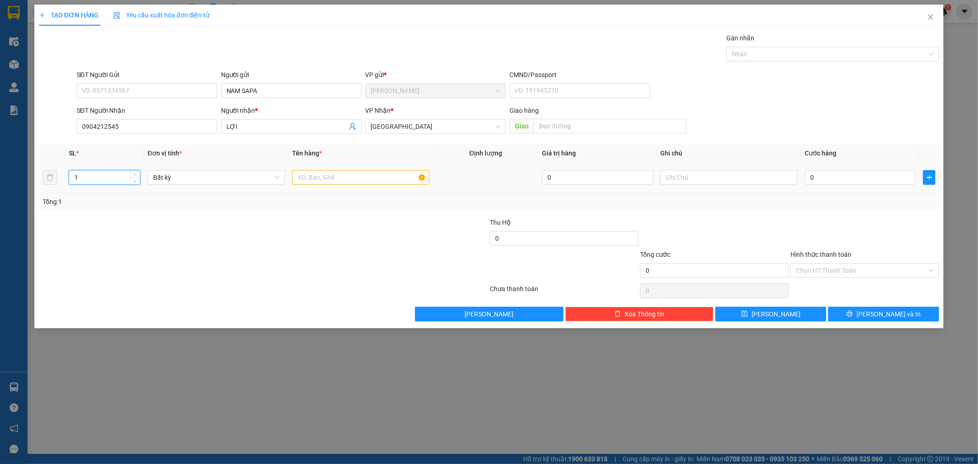
click at [52, 198] on div "SL * Đơn vị tính * Tên hàng * Định lượng Giá trị hàng Ghi chú Cước hàng 1 Bất k…" at bounding box center [489, 177] width 900 height 66
type input "4"
click at [328, 177] on input "text" at bounding box center [360, 177] width 137 height 15
click at [372, 179] on input "text" at bounding box center [360, 177] width 137 height 15
type input "2 BỘ MÁY LẠNH"
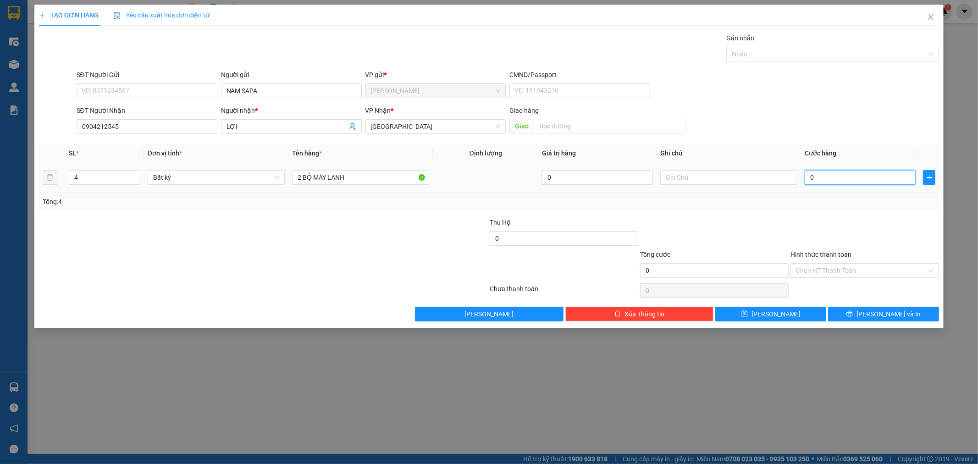
drag, startPoint x: 817, startPoint y: 179, endPoint x: 804, endPoint y: 172, distance: 14.6
click at [817, 180] on input "0" at bounding box center [859, 177] width 111 height 15
type input "1"
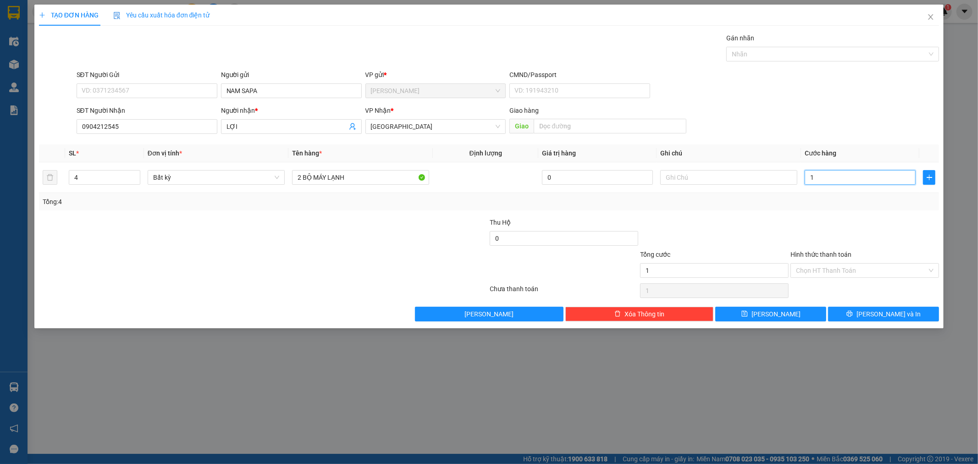
type input "0"
type input "03"
type input "3"
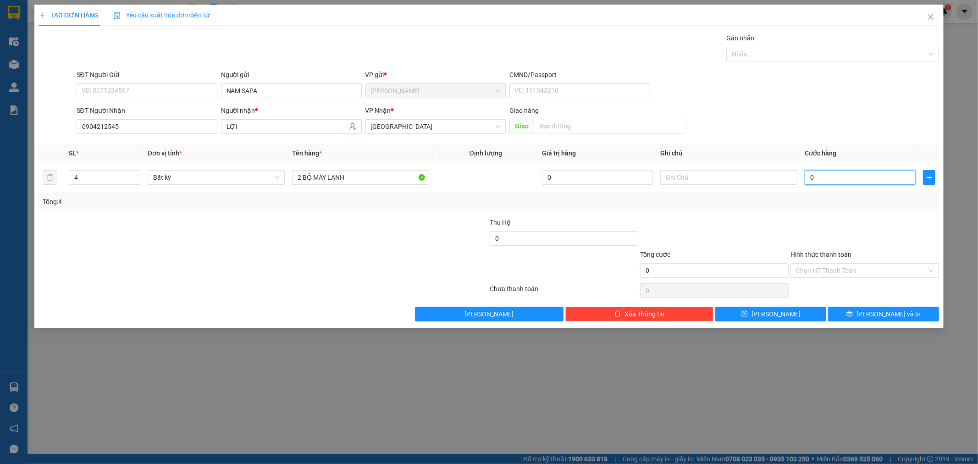
type input "3"
type input "030"
type input "30"
type input "0.300"
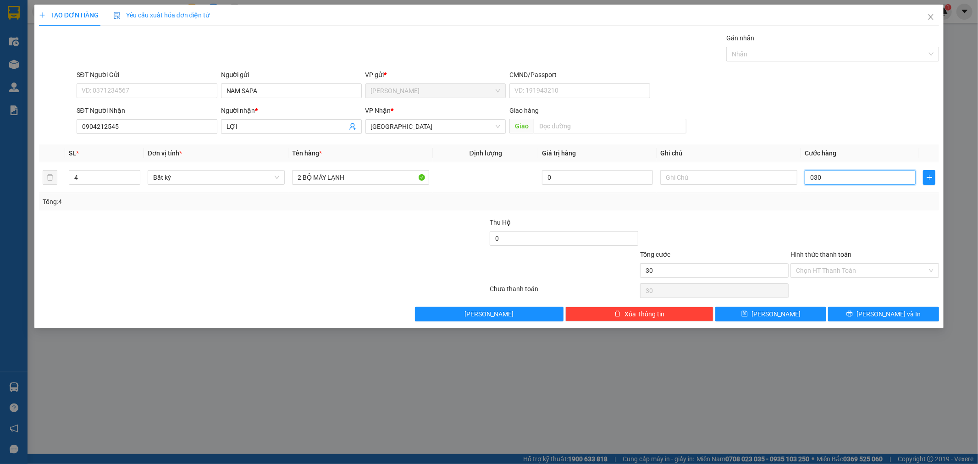
type input "300"
type input "300.000"
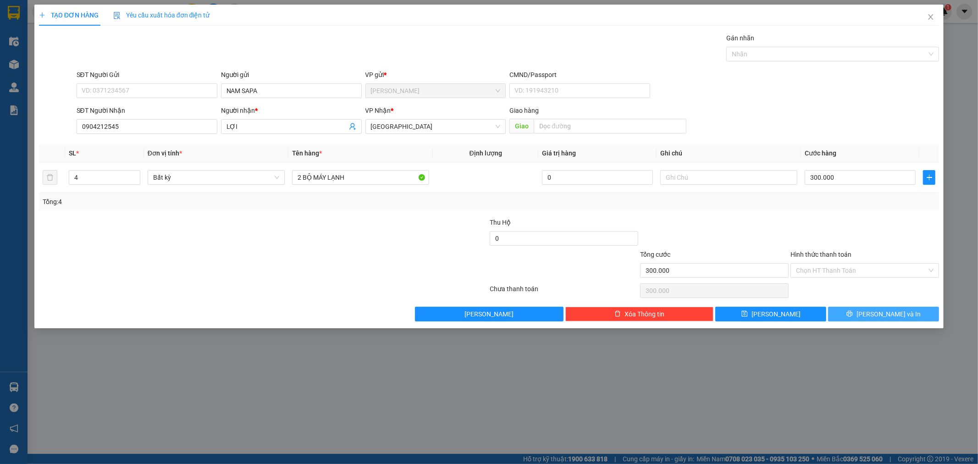
click at [876, 308] on button "[PERSON_NAME] và In" at bounding box center [883, 314] width 111 height 15
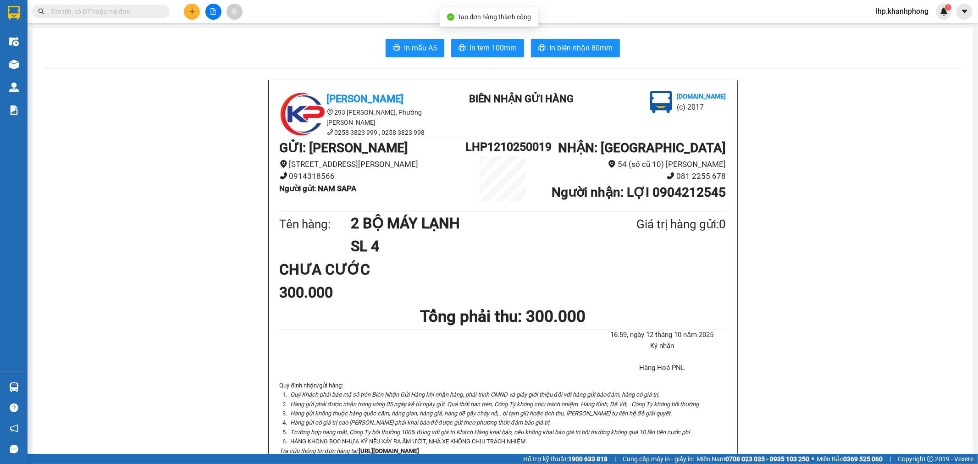
click at [399, 24] on main "In mẫu A5 In tem 100mm In biên nhận 80mm Khanh Phong 293 [PERSON_NAME], Phường …" at bounding box center [489, 227] width 978 height 454
click at [395, 40] on button "In mẫu A5" at bounding box center [414, 48] width 59 height 18
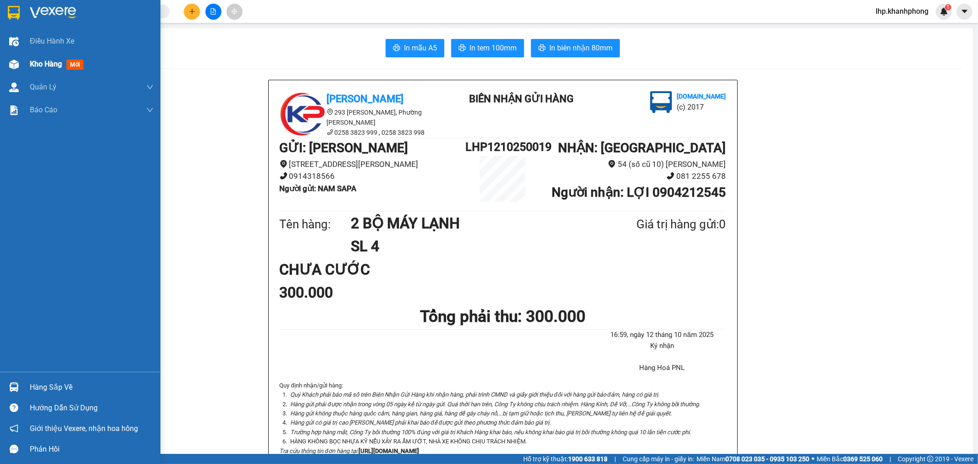
drag, startPoint x: 16, startPoint y: 61, endPoint x: 34, endPoint y: 40, distance: 27.9
click at [17, 60] on img at bounding box center [14, 65] width 10 height 10
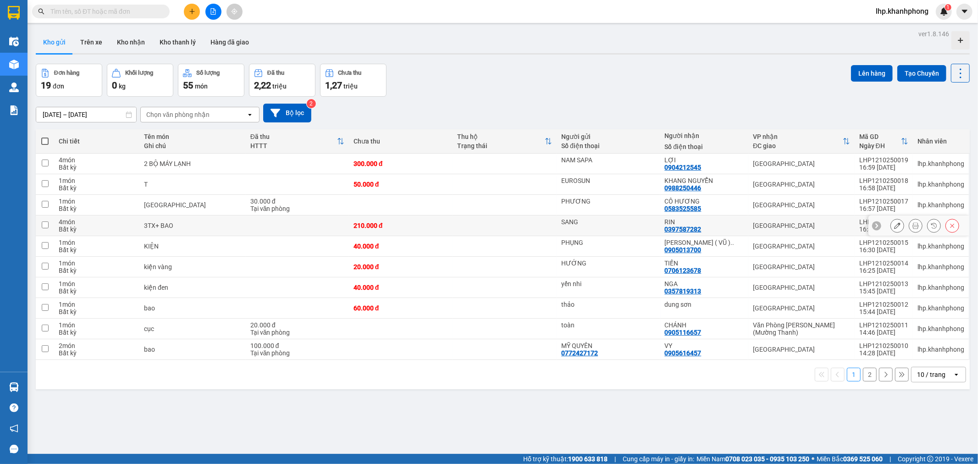
click at [894, 227] on icon at bounding box center [897, 225] width 6 height 6
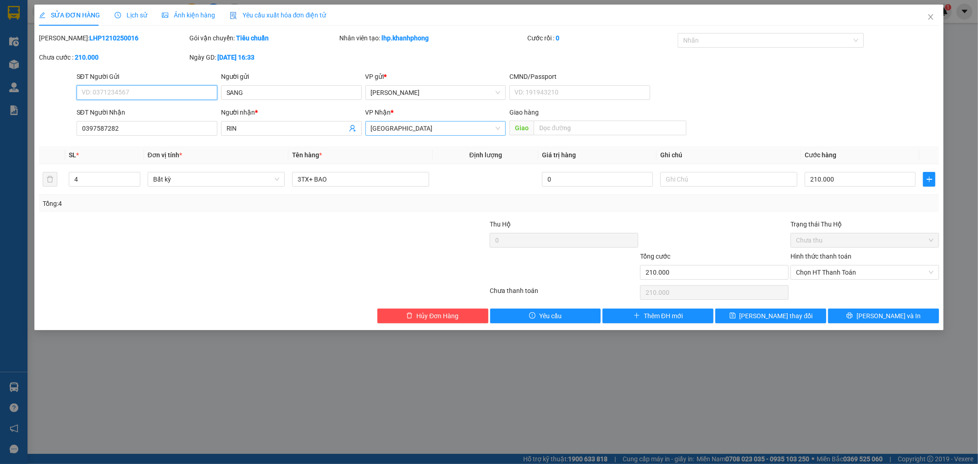
drag, startPoint x: 434, startPoint y: 130, endPoint x: 434, endPoint y: 136, distance: 6.0
click at [434, 131] on span "[GEOGRAPHIC_DATA]" at bounding box center [436, 128] width 130 height 14
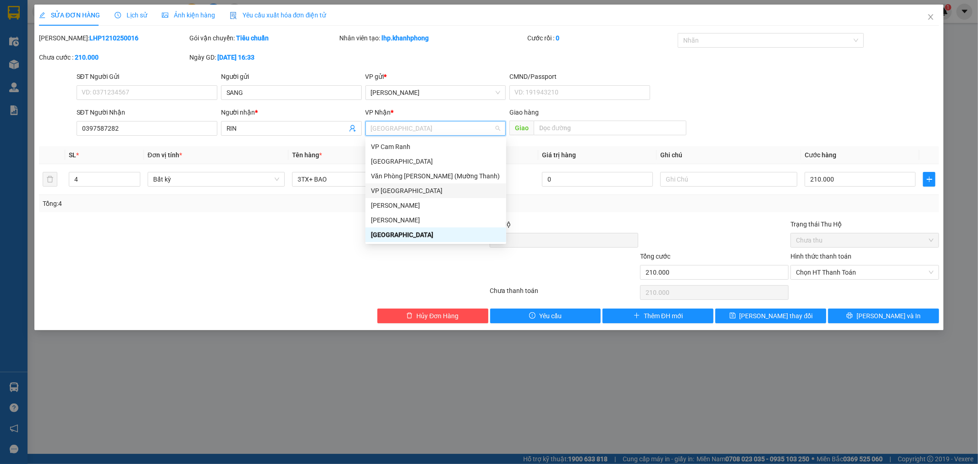
click at [401, 193] on div "VP [GEOGRAPHIC_DATA]" at bounding box center [436, 191] width 130 height 10
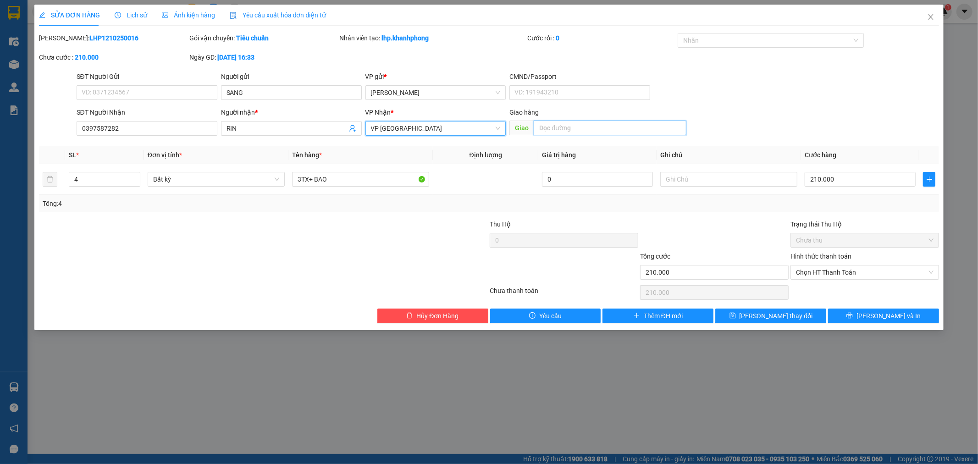
click at [581, 132] on input "text" at bounding box center [609, 128] width 153 height 15
type input "NINH HÒA"
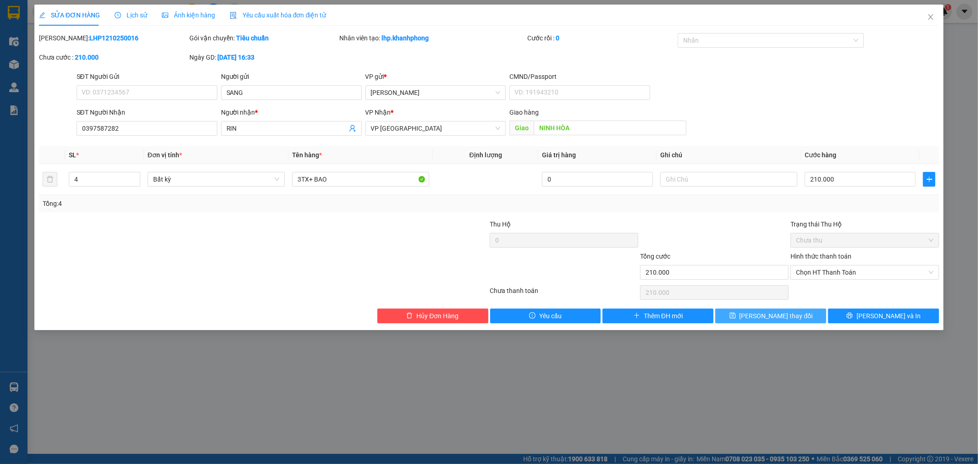
click at [796, 317] on button "[PERSON_NAME] thay đổi" at bounding box center [770, 315] width 111 height 15
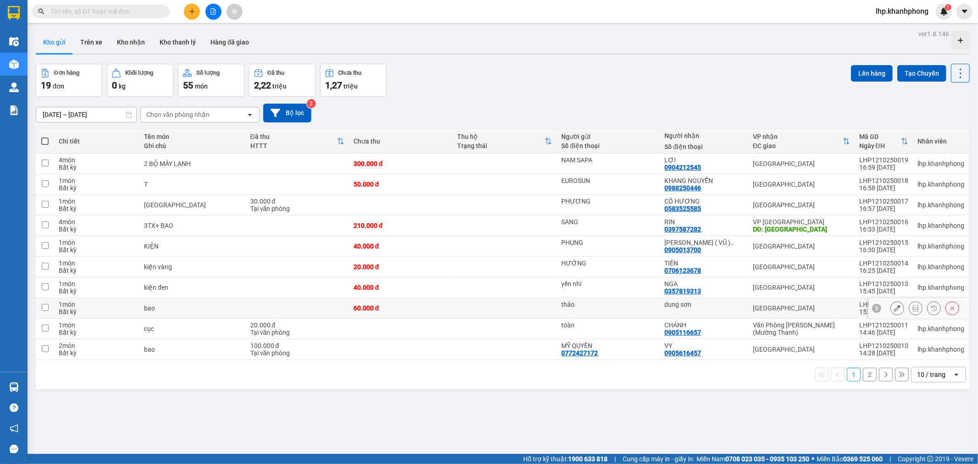
click at [794, 310] on div "[GEOGRAPHIC_DATA]" at bounding box center [801, 307] width 97 height 7
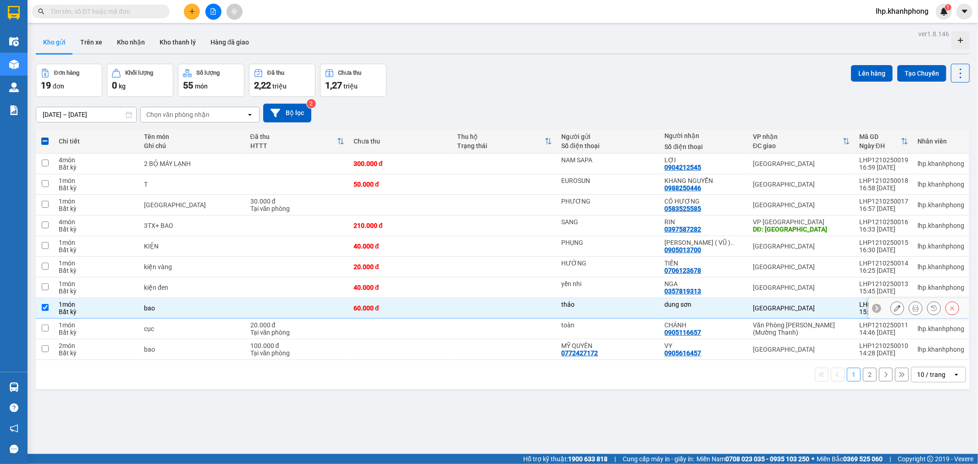
click at [794, 310] on div "[GEOGRAPHIC_DATA]" at bounding box center [801, 307] width 97 height 7
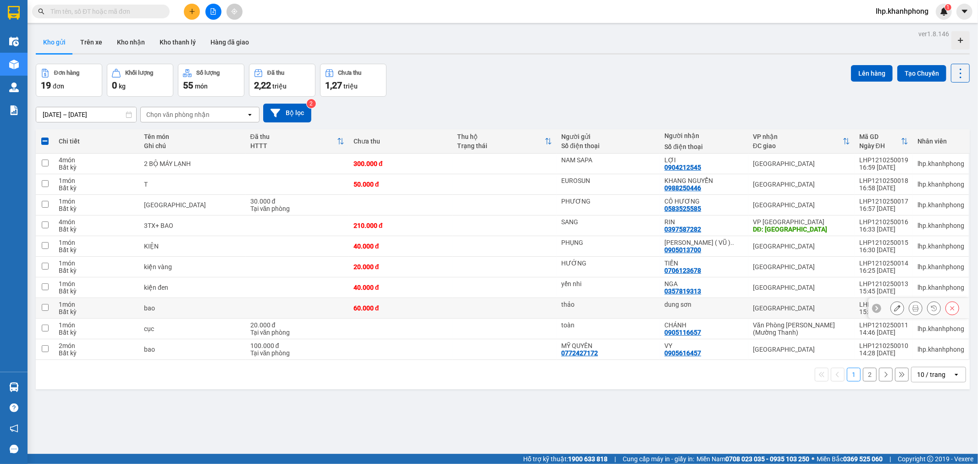
click at [794, 310] on div "[GEOGRAPHIC_DATA]" at bounding box center [801, 307] width 97 height 7
checkbox input "true"
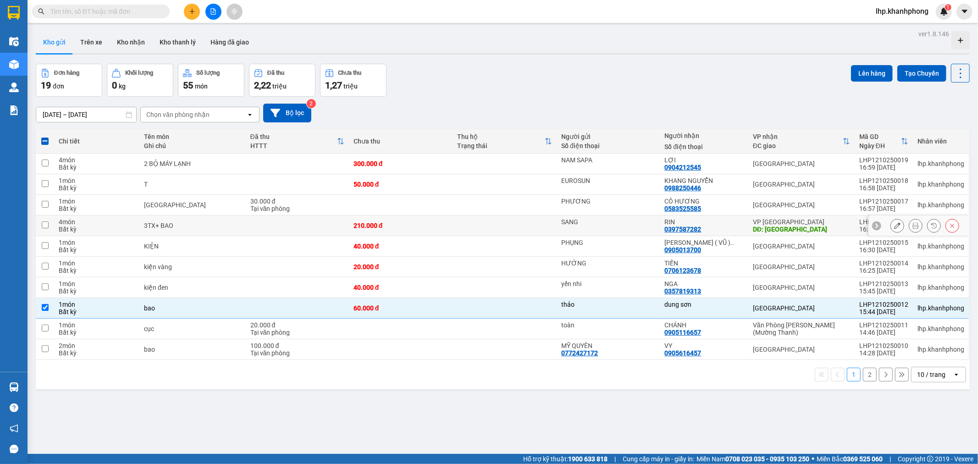
drag, startPoint x: 794, startPoint y: 306, endPoint x: 531, endPoint y: 226, distance: 275.5
drag, startPoint x: 531, startPoint y: 226, endPoint x: 190, endPoint y: 12, distance: 402.2
click at [190, 12] on icon "plus" at bounding box center [192, 11] width 6 height 6
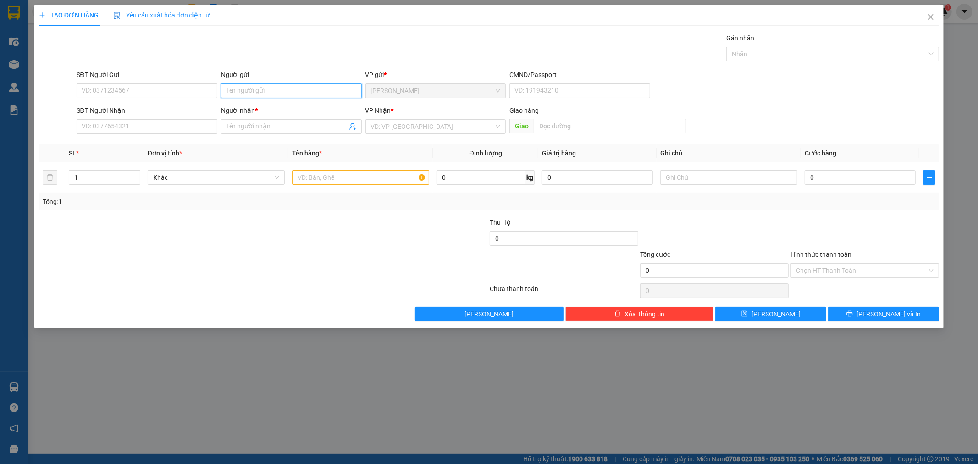
click at [302, 90] on input "Người gửi" at bounding box center [291, 90] width 141 height 15
type input "HUY"
click at [158, 130] on input "SĐT Người Nhận" at bounding box center [147, 126] width 141 height 15
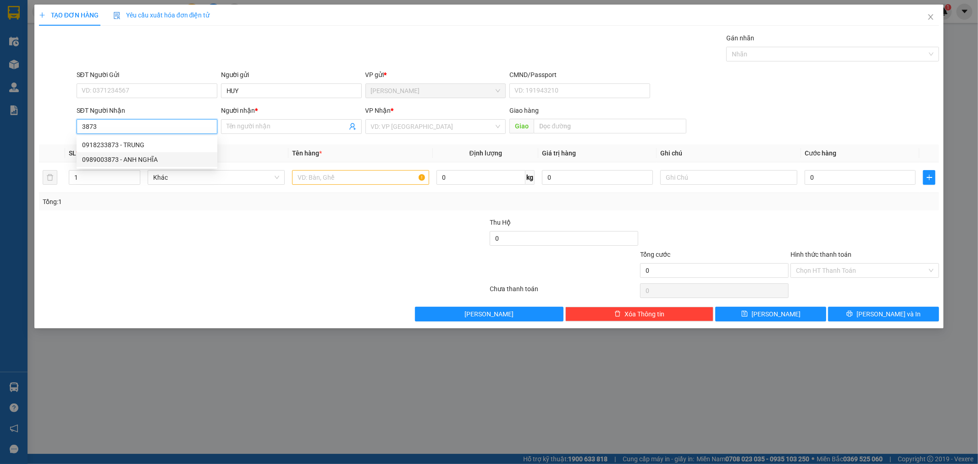
click at [158, 154] on div "0989003873 - ANH NGHĨA" at bounding box center [147, 159] width 130 height 10
type input "0989003873"
type input "ANH NGHĨA"
type input "0989003873"
drag, startPoint x: 368, startPoint y: 176, endPoint x: 367, endPoint y: 169, distance: 7.8
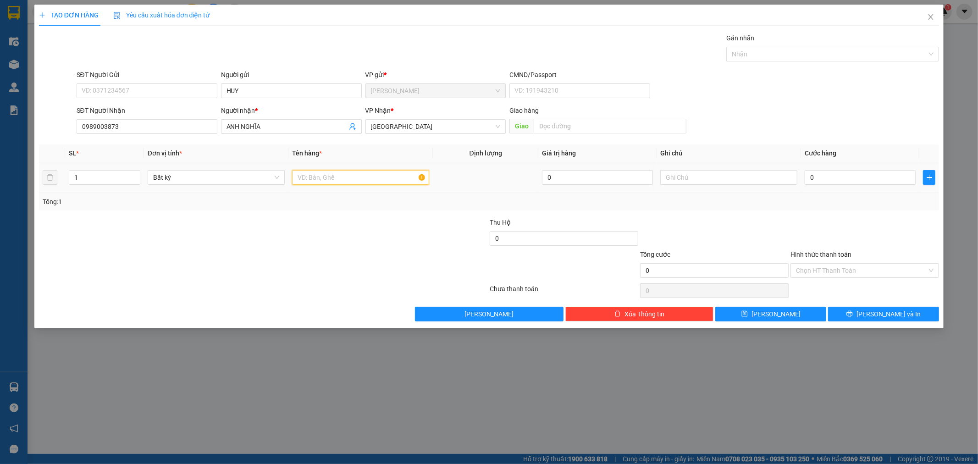
click at [368, 176] on input "text" at bounding box center [360, 177] width 137 height 15
type input "KIỆN VÀNG"
click at [863, 189] on td "0" at bounding box center [860, 177] width 118 height 31
click at [863, 181] on input "0" at bounding box center [859, 177] width 111 height 15
type input "2"
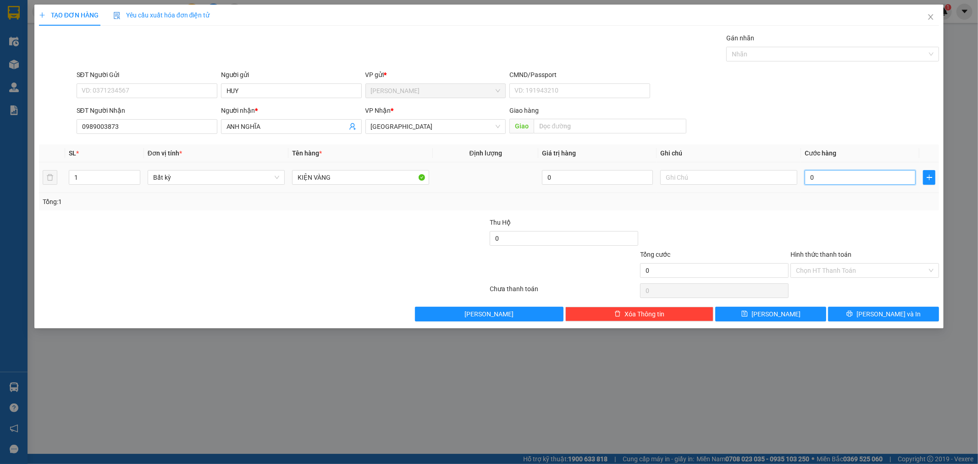
type input "2"
type input "20"
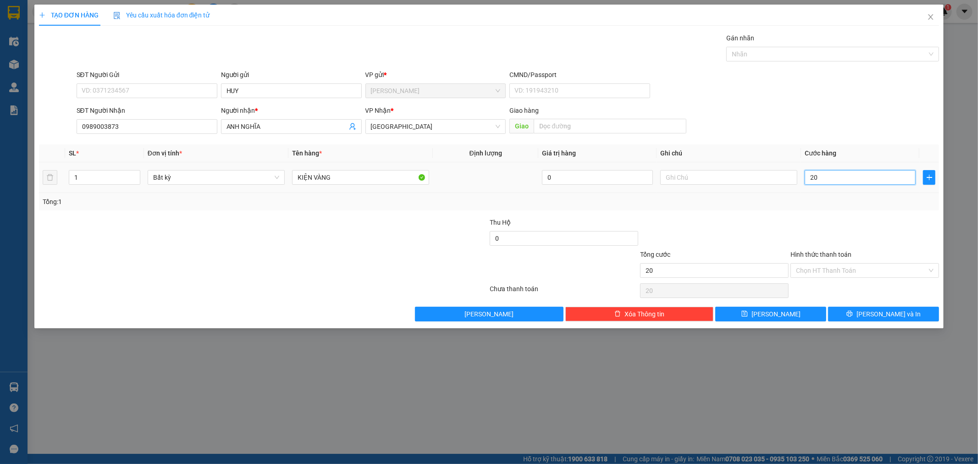
type input "2"
type input "0"
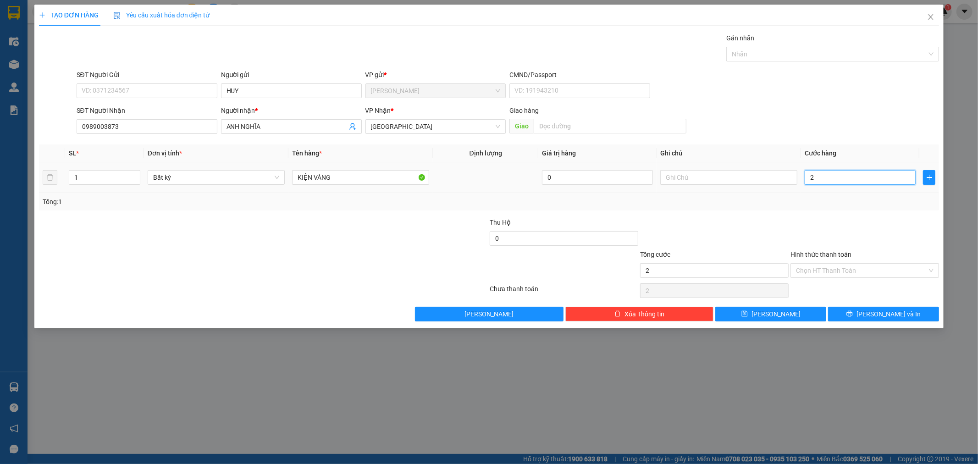
type input "0"
type input "02"
type input "2"
type input "020"
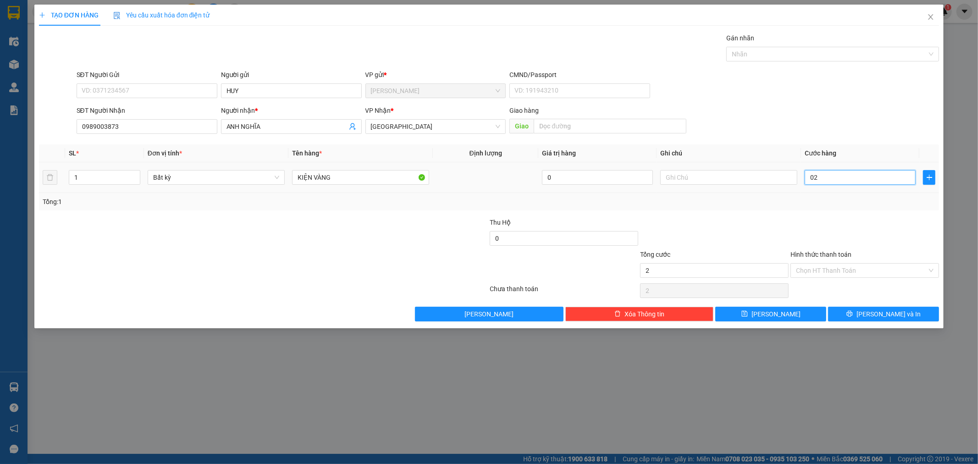
type input "20"
type input "20.000"
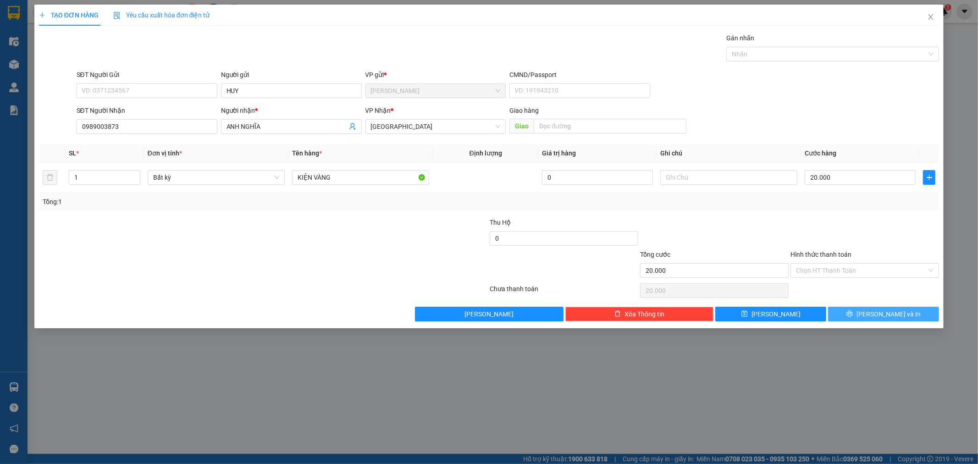
click at [886, 321] on button "[PERSON_NAME] và In" at bounding box center [883, 314] width 111 height 15
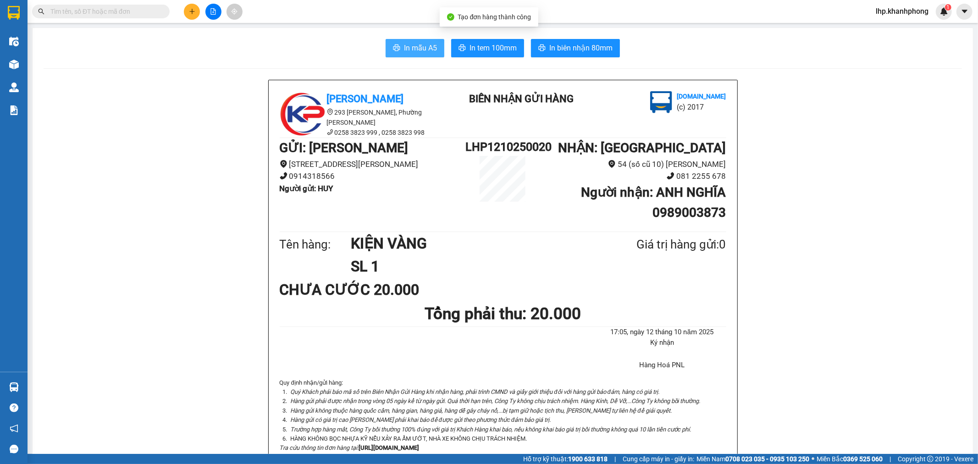
click at [436, 47] on button "In mẫu A5" at bounding box center [414, 48] width 59 height 18
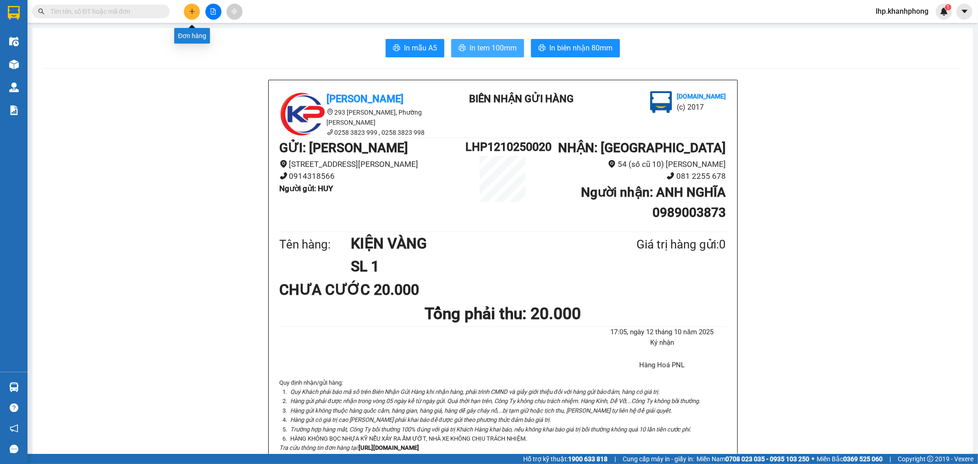
click at [184, 10] on button at bounding box center [192, 12] width 16 height 16
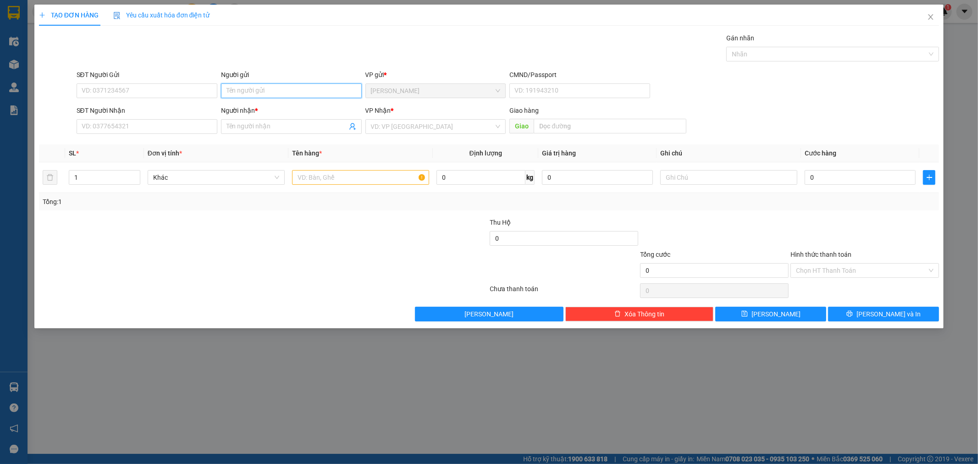
click at [246, 89] on input "Người gửi" at bounding box center [291, 90] width 141 height 15
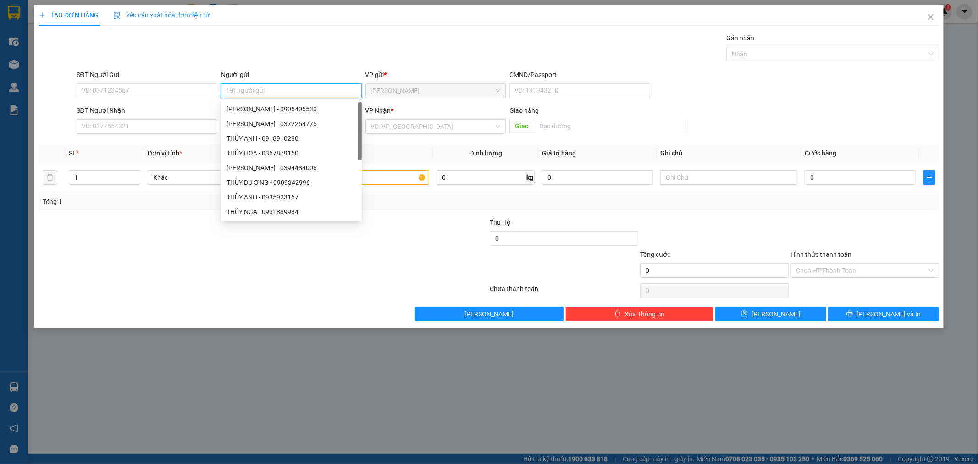
drag, startPoint x: 246, startPoint y: 89, endPoint x: 235, endPoint y: 89, distance: 11.0
click at [235, 89] on input "Người gửi" at bounding box center [291, 90] width 141 height 15
click at [273, 90] on input "Người gửi" at bounding box center [291, 90] width 141 height 15
click at [251, 91] on input "Người gửi" at bounding box center [291, 90] width 141 height 15
type input "LAN ANH"
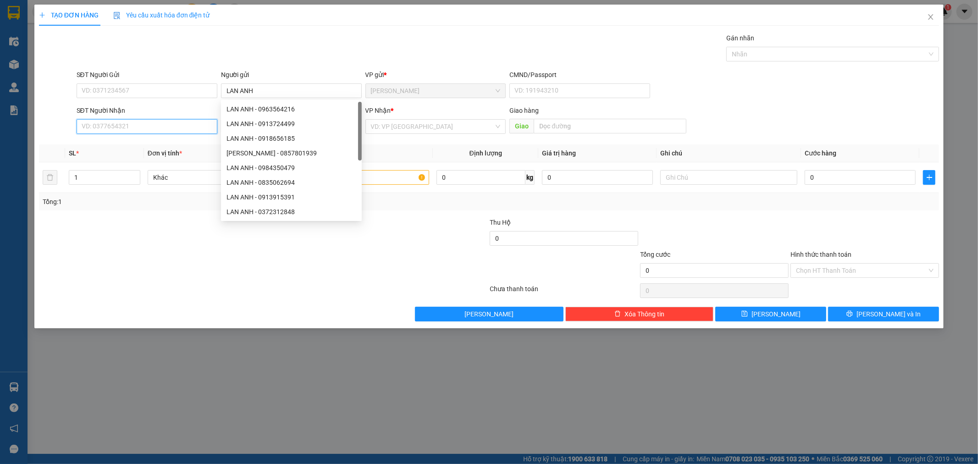
click at [172, 127] on input "SĐT Người Nhận" at bounding box center [147, 126] width 141 height 15
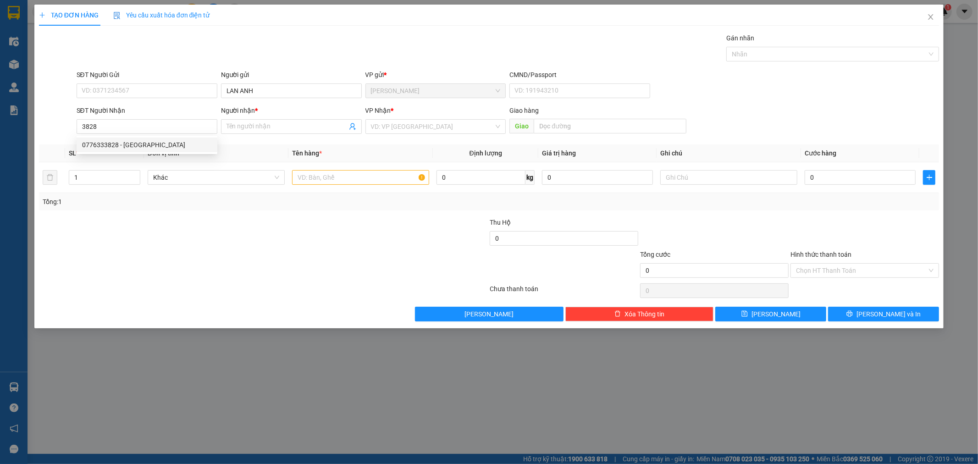
click at [107, 152] on div "0776333828 0776333828 - [GEOGRAPHIC_DATA]" at bounding box center [147, 145] width 141 height 18
click at [109, 126] on input "3828" at bounding box center [147, 126] width 141 height 15
click at [111, 145] on div "0776333828 - [GEOGRAPHIC_DATA]" at bounding box center [147, 145] width 130 height 10
type input "0776333828"
type input "HÀ"
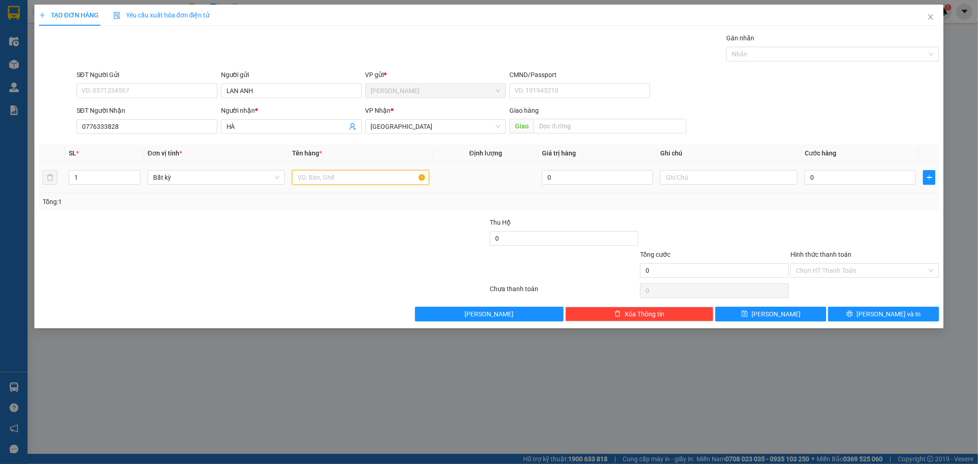
click at [305, 175] on input "text" at bounding box center [360, 177] width 137 height 15
type input "T"
click at [828, 179] on input "0" at bounding box center [859, 177] width 111 height 15
type input "6"
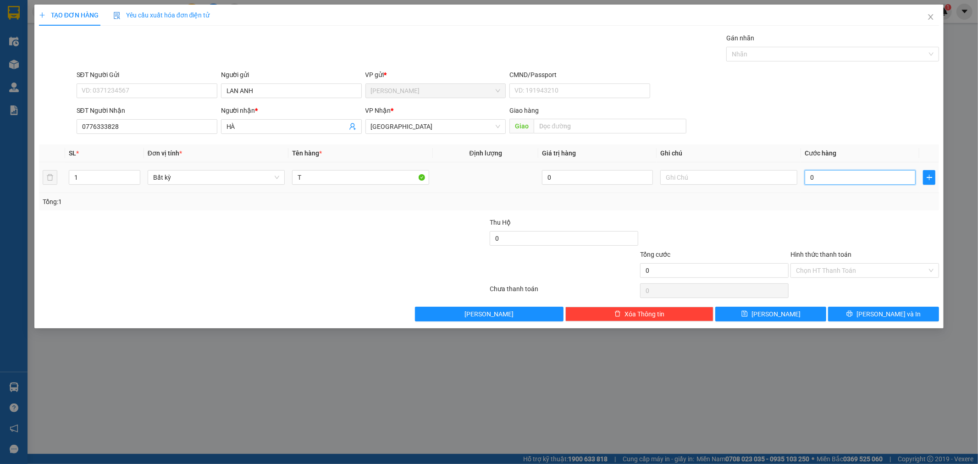
type input "6"
type input "60"
type input "60.000"
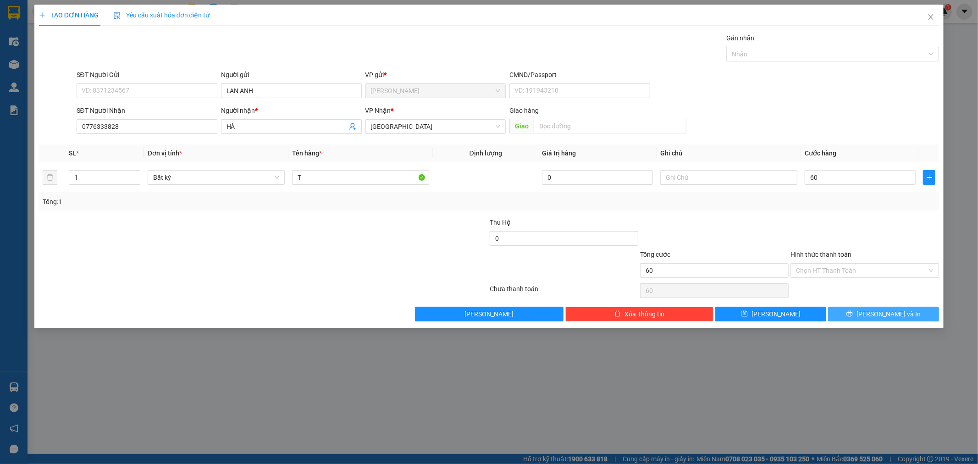
type input "60.000"
click at [848, 312] on button "[PERSON_NAME] và In" at bounding box center [883, 314] width 111 height 15
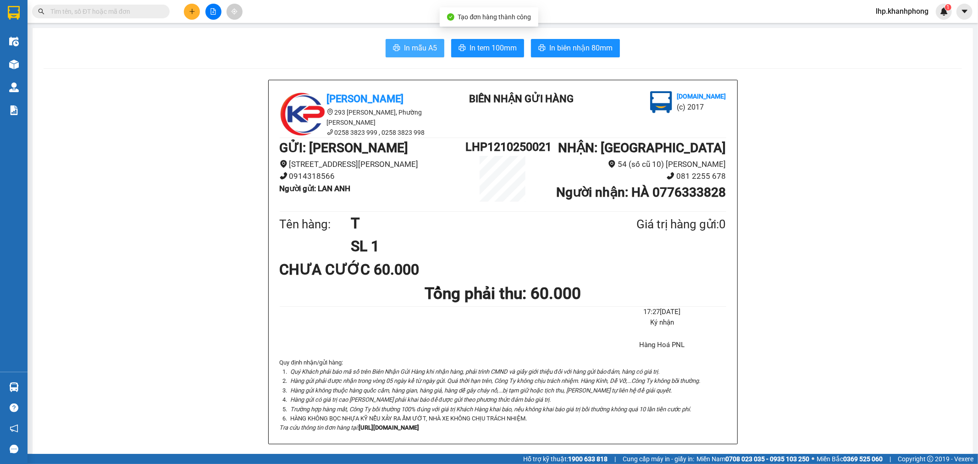
click at [420, 56] on button "In mẫu A5" at bounding box center [414, 48] width 59 height 18
click at [192, 14] on button at bounding box center [192, 12] width 16 height 16
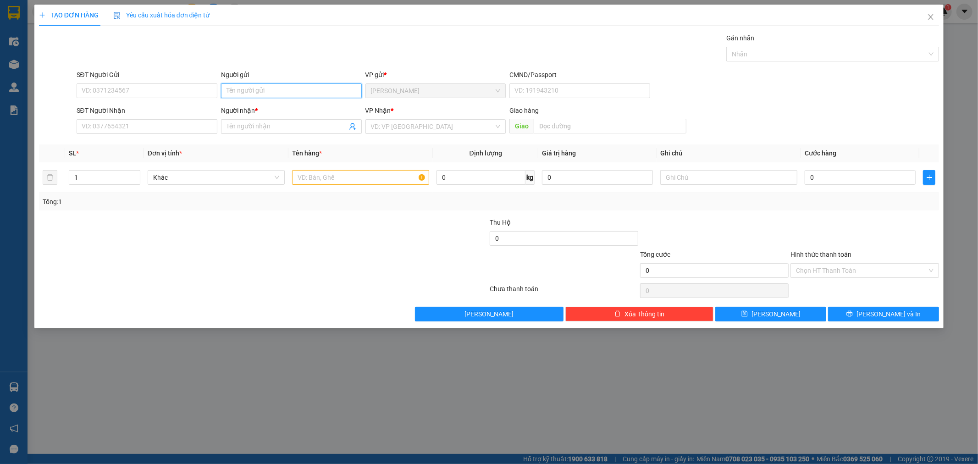
click at [232, 92] on input "Người gửi" at bounding box center [291, 90] width 141 height 15
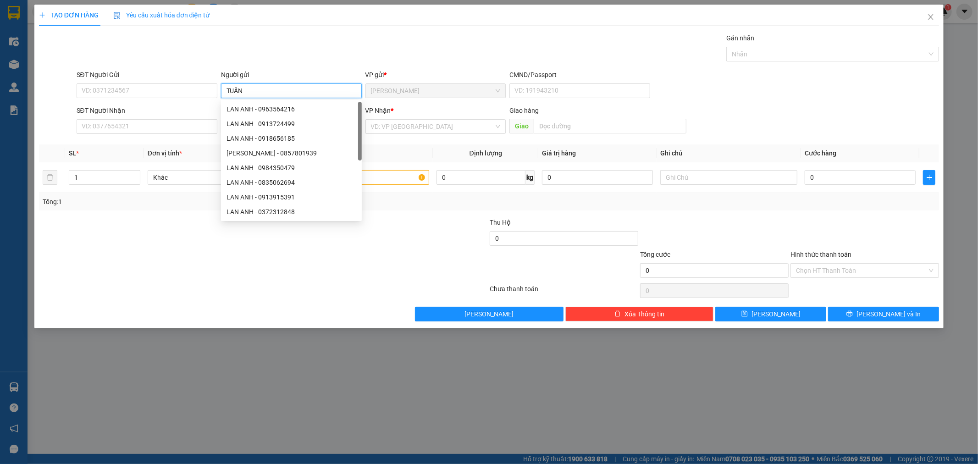
type input "TUẤN"
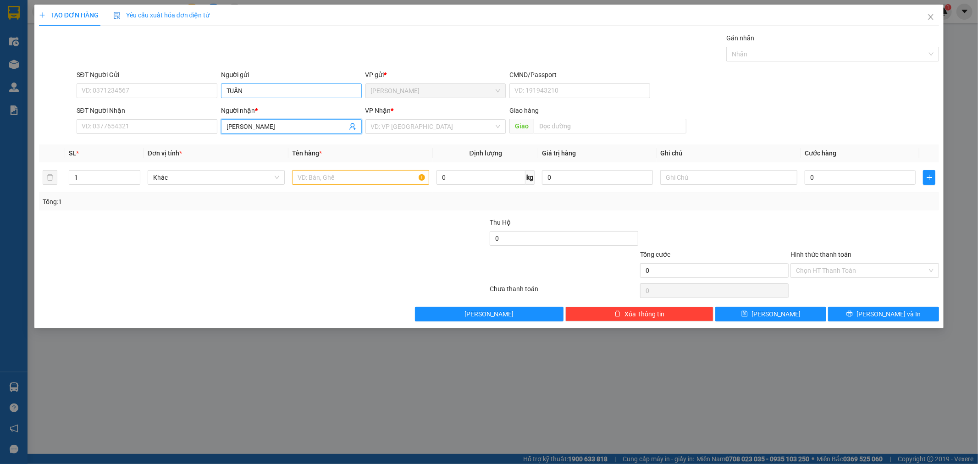
type input "[PERSON_NAME]"
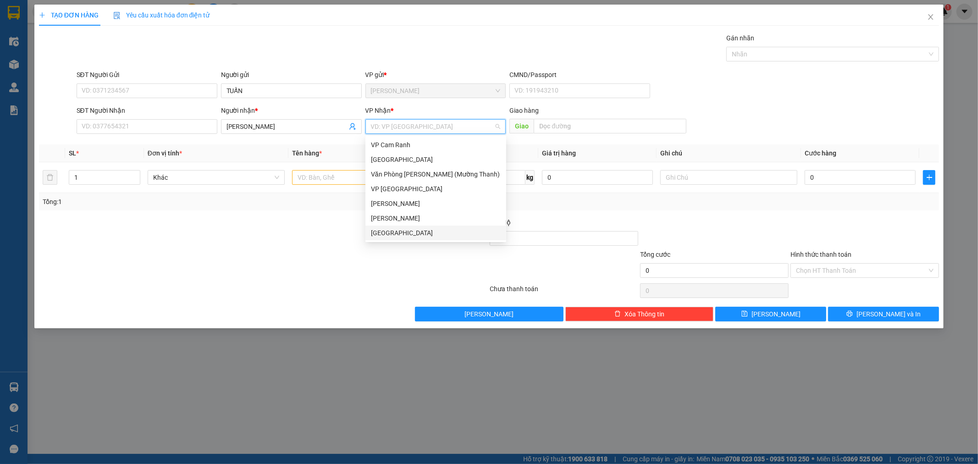
drag, startPoint x: 401, startPoint y: 234, endPoint x: 359, endPoint y: 204, distance: 51.6
click at [401, 232] on div "[GEOGRAPHIC_DATA]" at bounding box center [436, 233] width 130 height 10
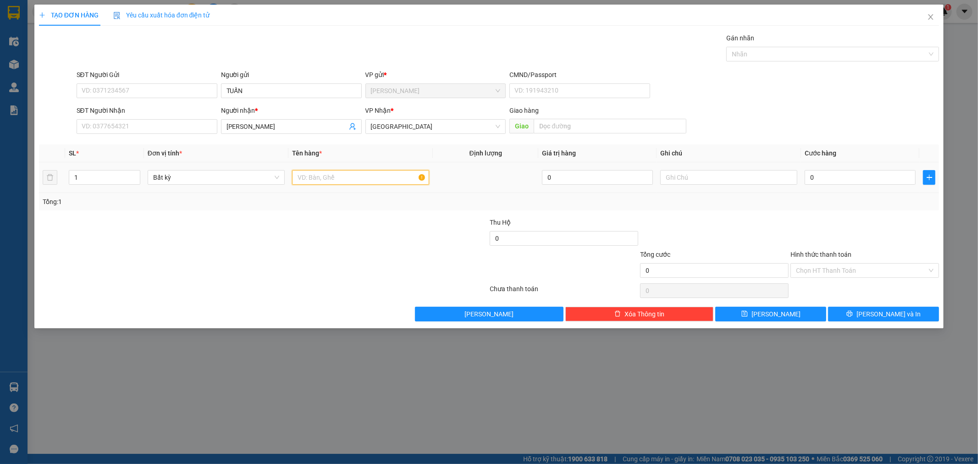
click at [337, 175] on input "text" at bounding box center [360, 177] width 137 height 15
type input "CỤC ĐEN"
type input "3"
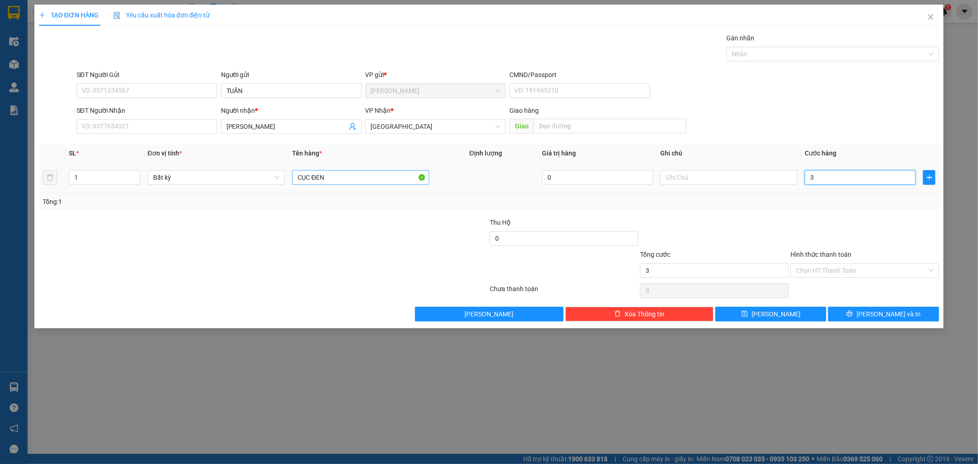
type input "30"
type input "30.000"
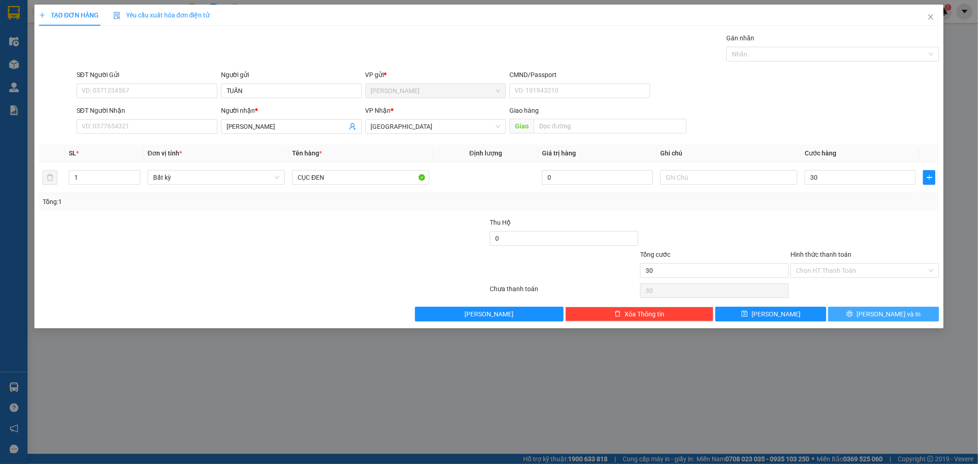
type input "30.000"
click at [862, 311] on button "[PERSON_NAME] và In" at bounding box center [883, 314] width 111 height 15
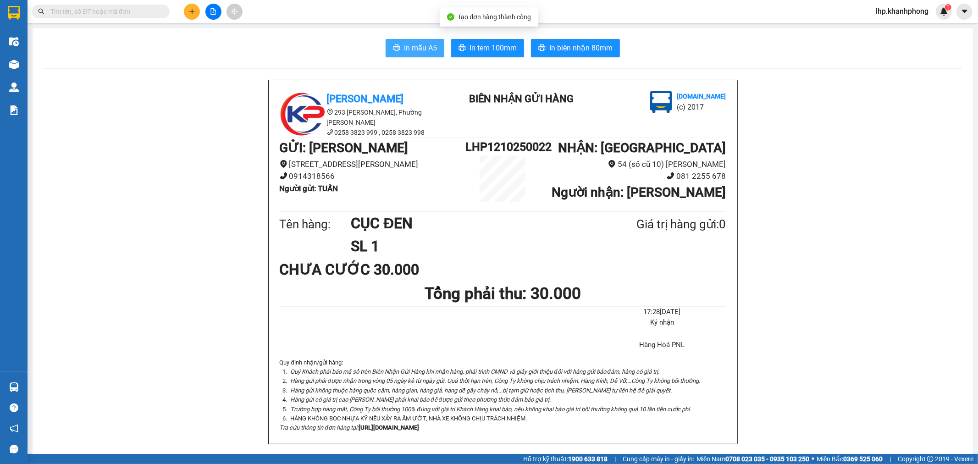
click at [406, 48] on span "In mẫu A5" at bounding box center [420, 47] width 33 height 11
click at [192, 11] on icon "plus" at bounding box center [191, 11] width 5 height 0
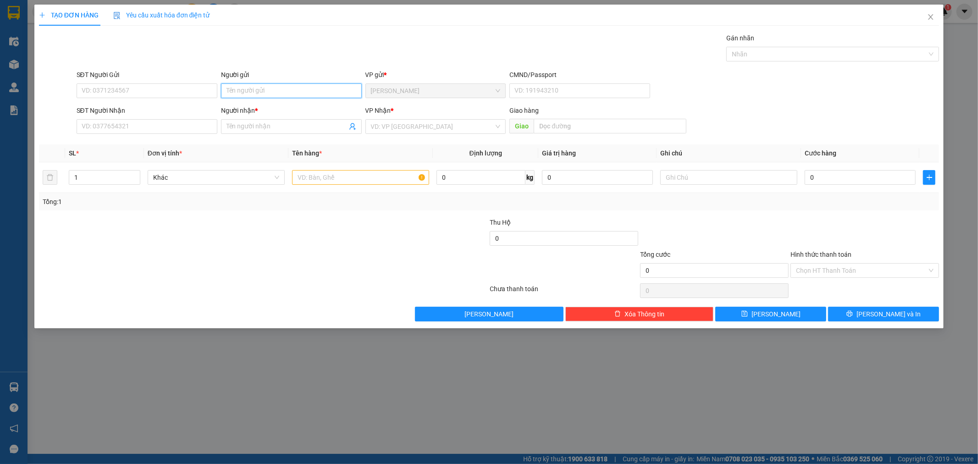
click at [253, 98] on input "Người gửi" at bounding box center [291, 90] width 141 height 15
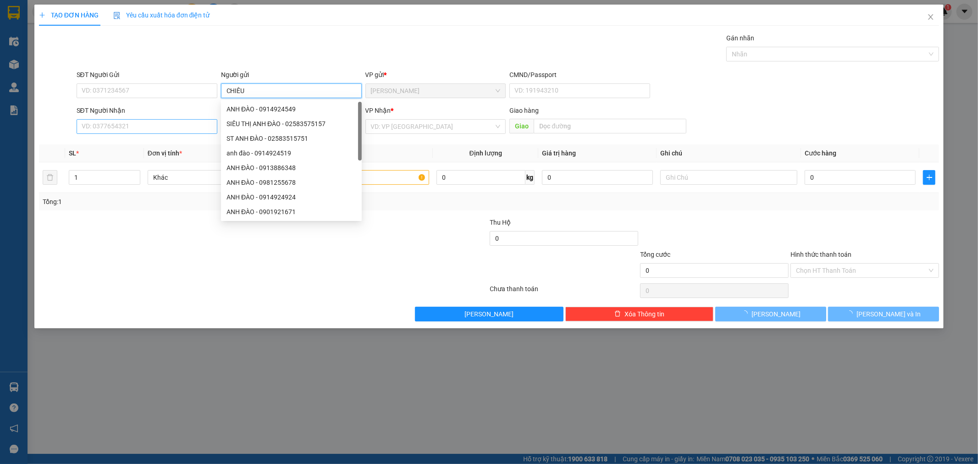
type input "CHIÊU"
click at [176, 128] on input "SĐT Người Nhận" at bounding box center [147, 126] width 141 height 15
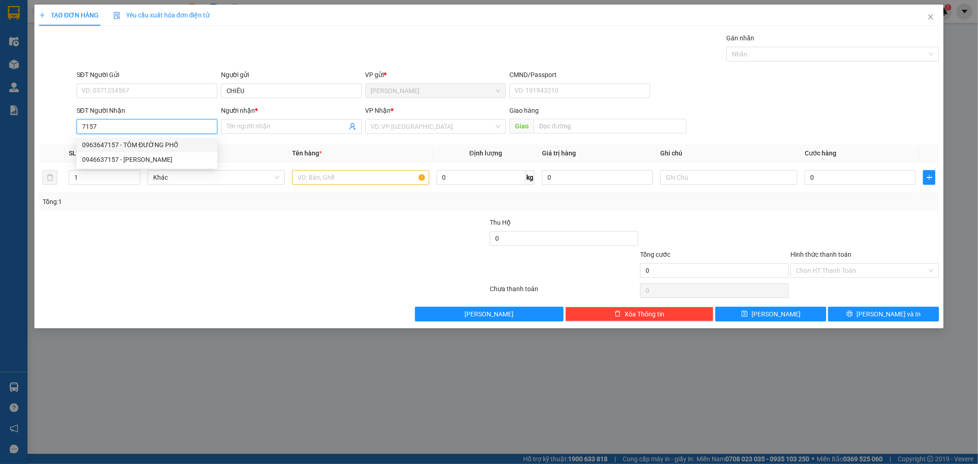
click at [124, 143] on div "0963647157 - TÔM ĐƯỜNG PHỐ" at bounding box center [147, 145] width 130 height 10
type input "0963647157"
type input "TÔM ĐƯỜNG PHỐ"
click at [135, 175] on div at bounding box center [135, 177] width 10 height 14
type input "0963647157"
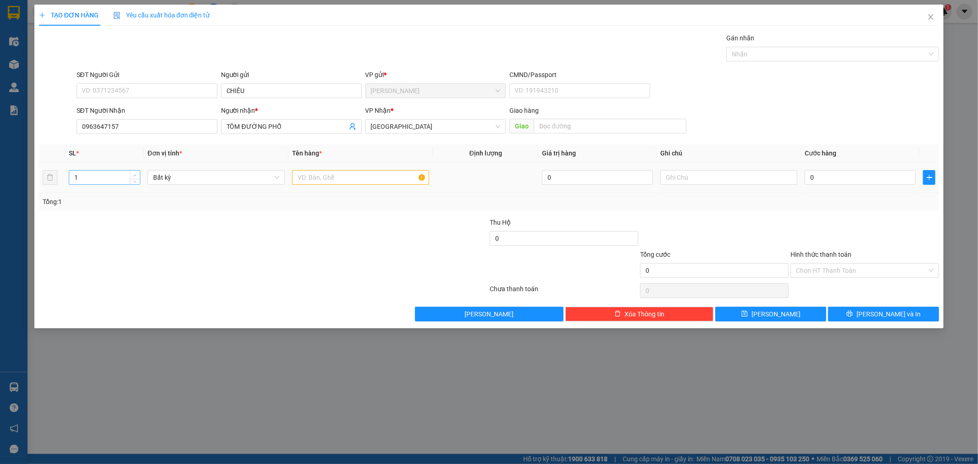
type input "2"
click at [135, 171] on span "Increase Value" at bounding box center [135, 174] width 10 height 8
click at [313, 171] on input "text" at bounding box center [360, 177] width 137 height 15
type input "TX+THÙNG"
type input "GTN"
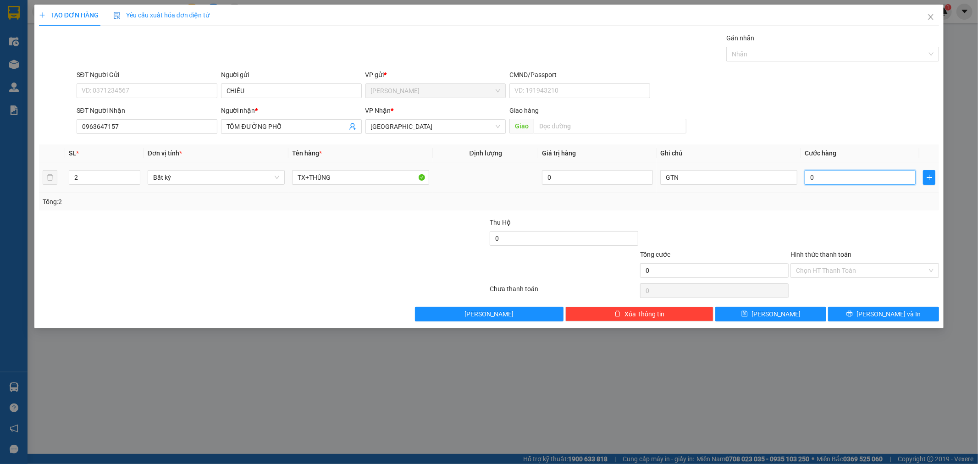
click at [899, 172] on input "0" at bounding box center [859, 177] width 111 height 15
type input "9"
type input "90"
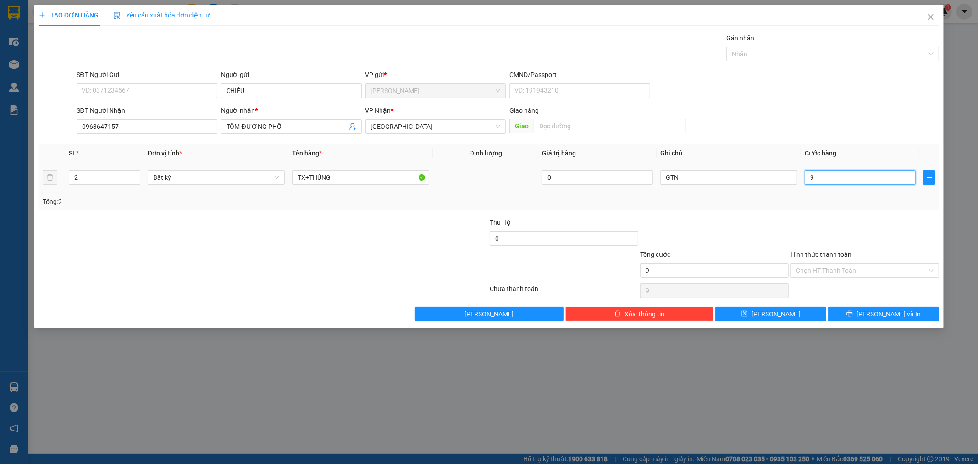
type input "90"
type input "90.000"
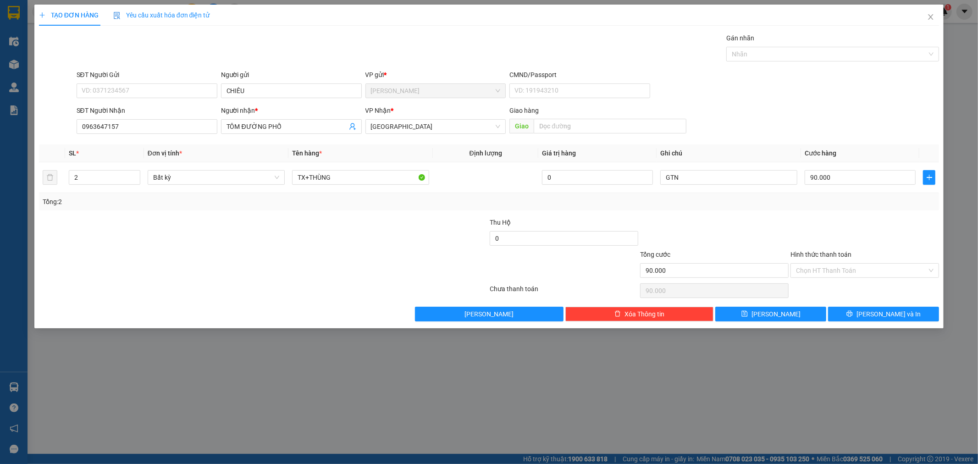
click at [832, 218] on div at bounding box center [864, 233] width 150 height 32
click at [849, 311] on button "[PERSON_NAME] và In" at bounding box center [883, 314] width 111 height 15
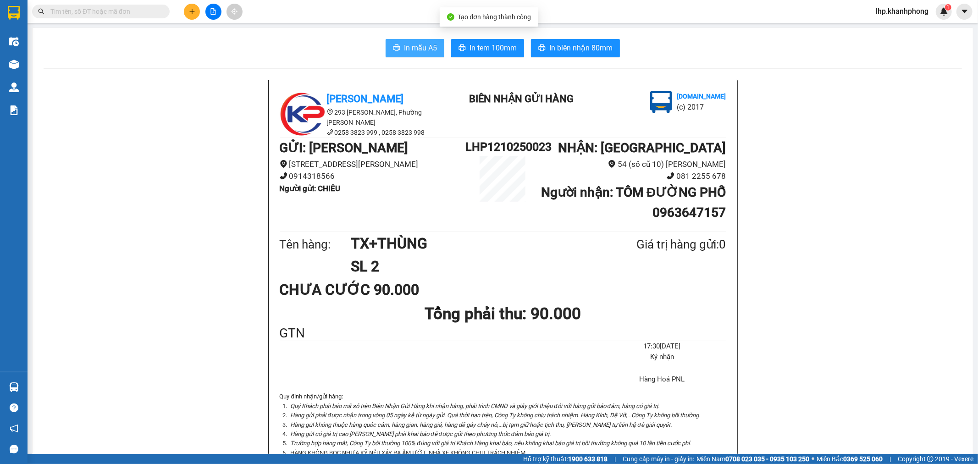
drag, startPoint x: 428, startPoint y: 49, endPoint x: 415, endPoint y: 30, distance: 22.9
click at [427, 49] on span "In mẫu A5" at bounding box center [420, 47] width 33 height 11
click at [191, 15] on button at bounding box center [192, 12] width 16 height 16
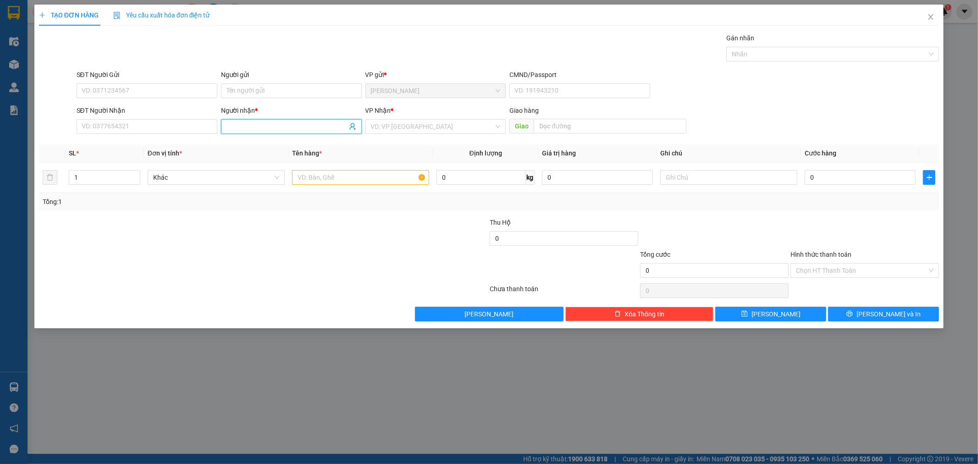
click at [249, 120] on span at bounding box center [291, 126] width 141 height 15
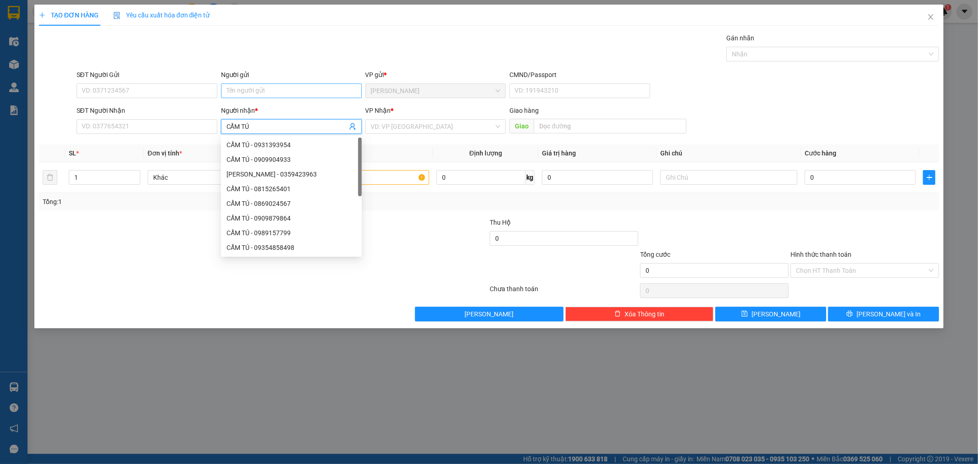
type input "CẨM TÚ"
click at [235, 94] on input "Người gửi" at bounding box center [291, 90] width 141 height 15
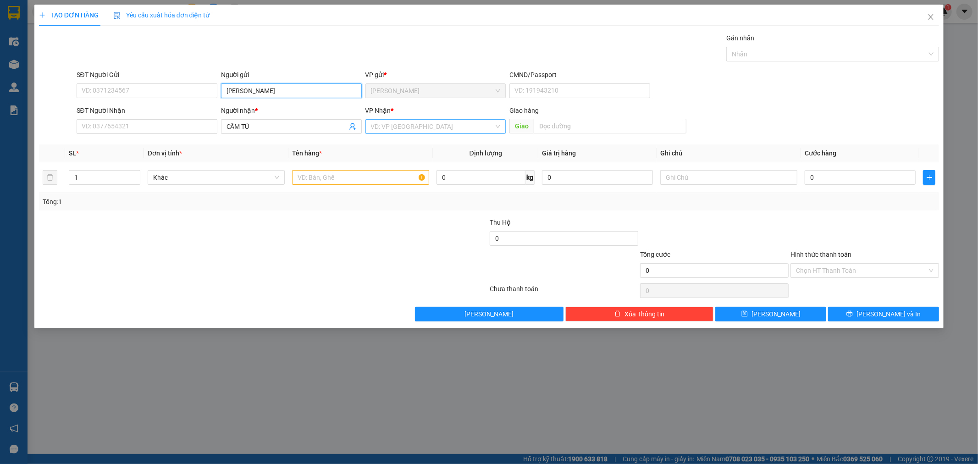
type input "[PERSON_NAME]"
click at [413, 120] on input "search" at bounding box center [432, 127] width 123 height 14
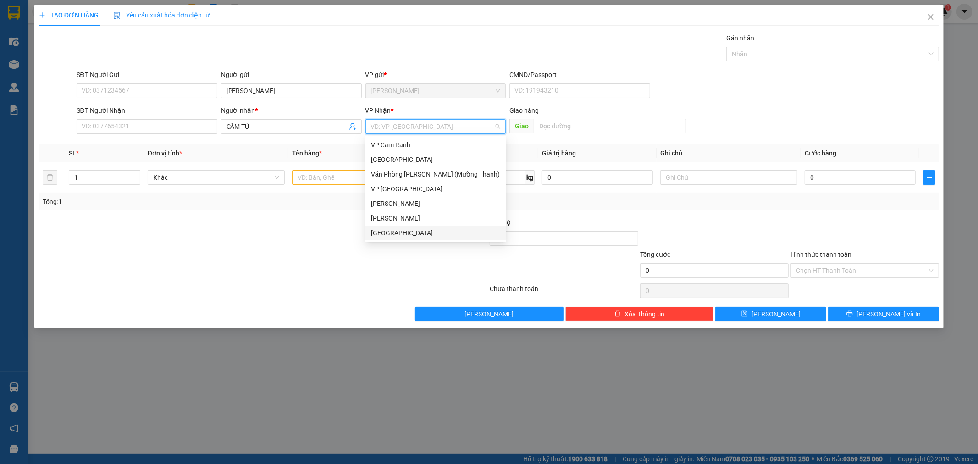
click at [381, 229] on div "[GEOGRAPHIC_DATA]" at bounding box center [436, 233] width 130 height 10
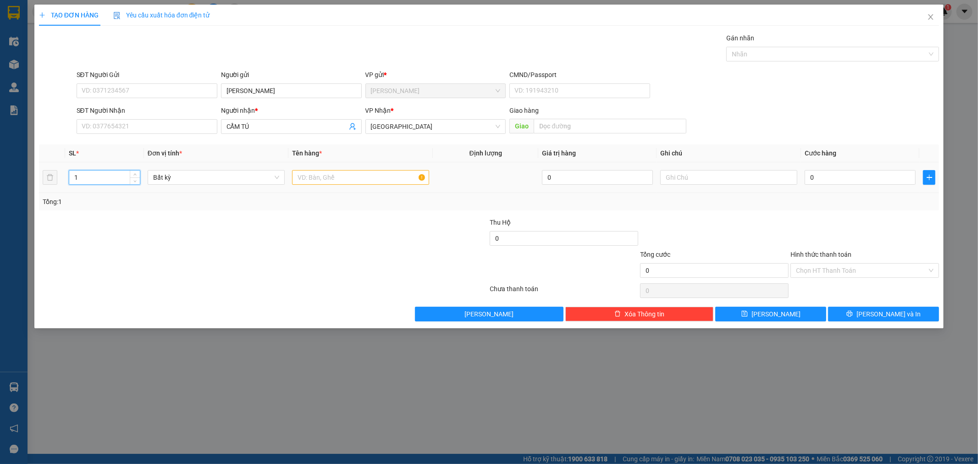
click at [129, 171] on input "1" at bounding box center [104, 177] width 71 height 14
click at [134, 176] on icon "up" at bounding box center [134, 175] width 3 height 3
type input "3"
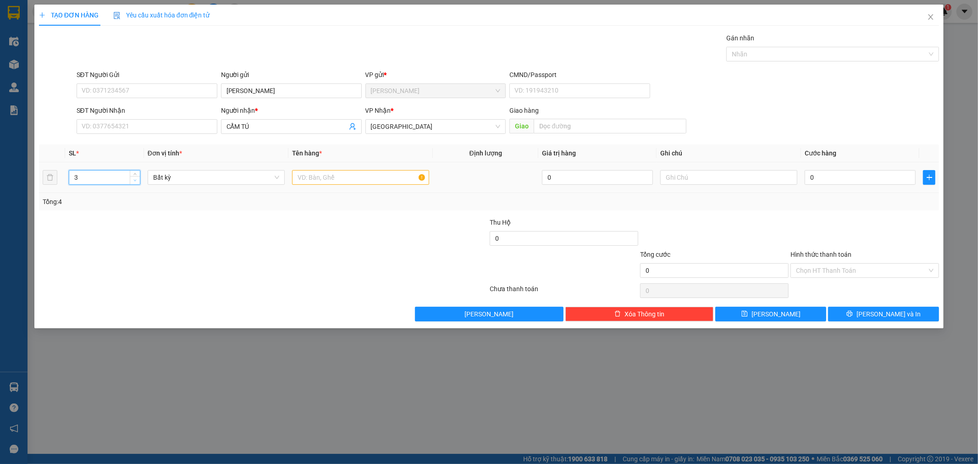
click at [138, 179] on span "Decrease Value" at bounding box center [135, 180] width 10 height 8
click at [333, 174] on input "text" at bounding box center [360, 177] width 137 height 15
type input "THÙNG"
type input "1"
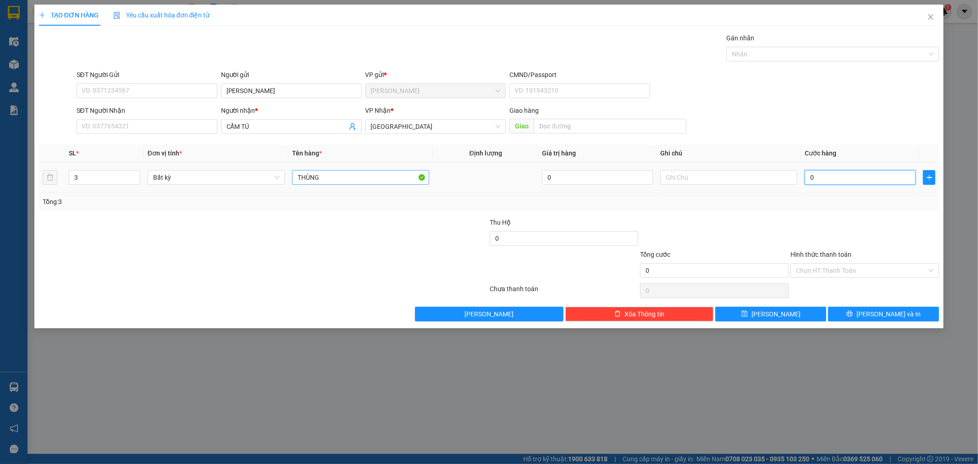
type input "1"
type input "13"
type input "130"
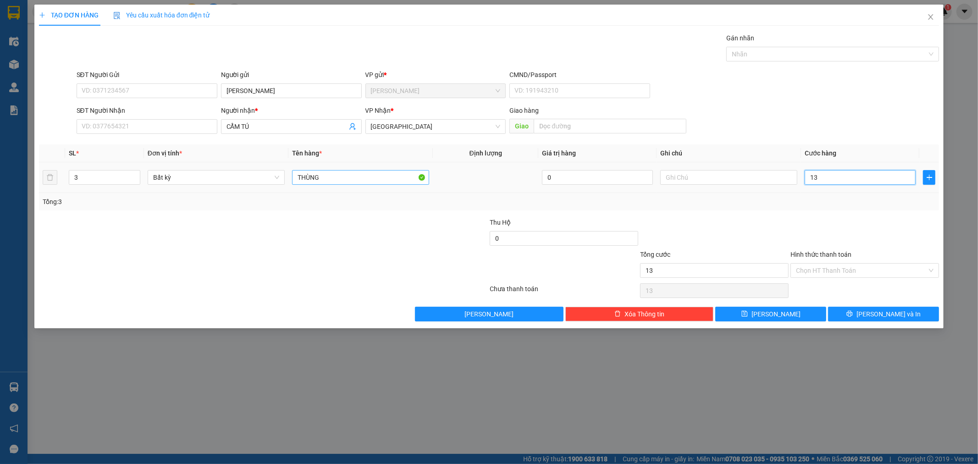
type input "130"
click at [850, 307] on button "[PERSON_NAME] và In" at bounding box center [883, 314] width 111 height 15
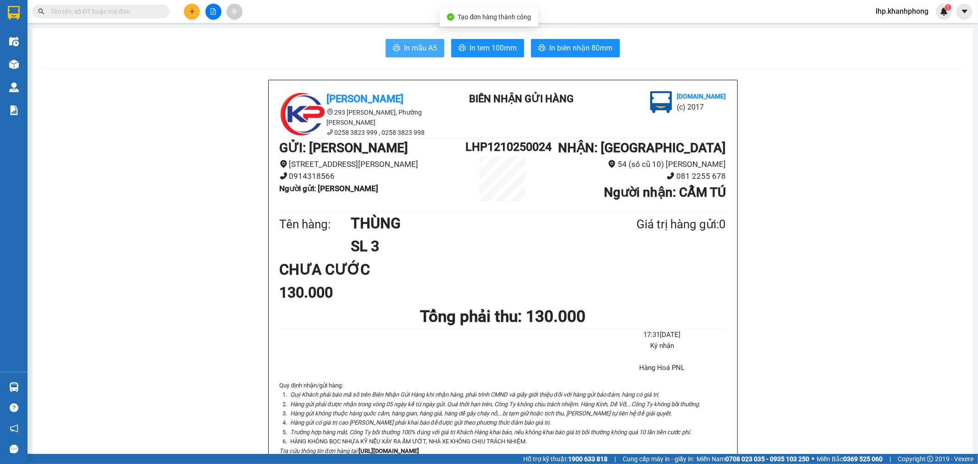
click at [404, 53] on button "In mẫu A5" at bounding box center [414, 48] width 59 height 18
click at [314, 48] on div "In mẫu A5 In tem 100mm In biên nhận 80mm" at bounding box center [503, 48] width 918 height 18
click at [191, 11] on icon "plus" at bounding box center [191, 11] width 5 height 0
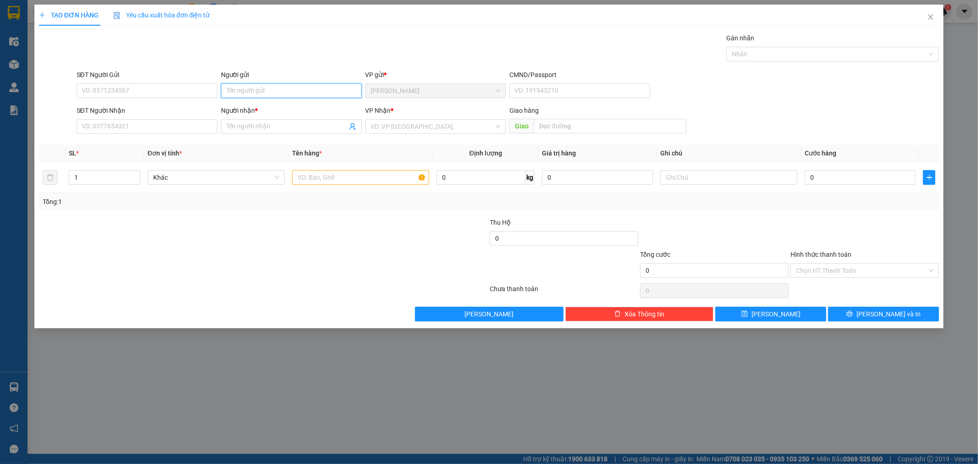
click at [269, 93] on input "Người gửi" at bounding box center [291, 90] width 141 height 15
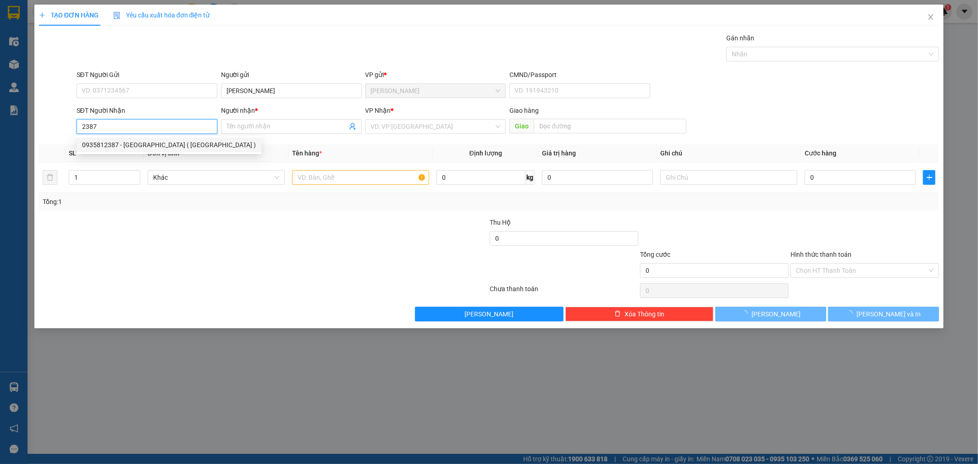
click at [158, 144] on div "0935812387 - [GEOGRAPHIC_DATA] ( [GEOGRAPHIC_DATA] )" at bounding box center [169, 145] width 174 height 10
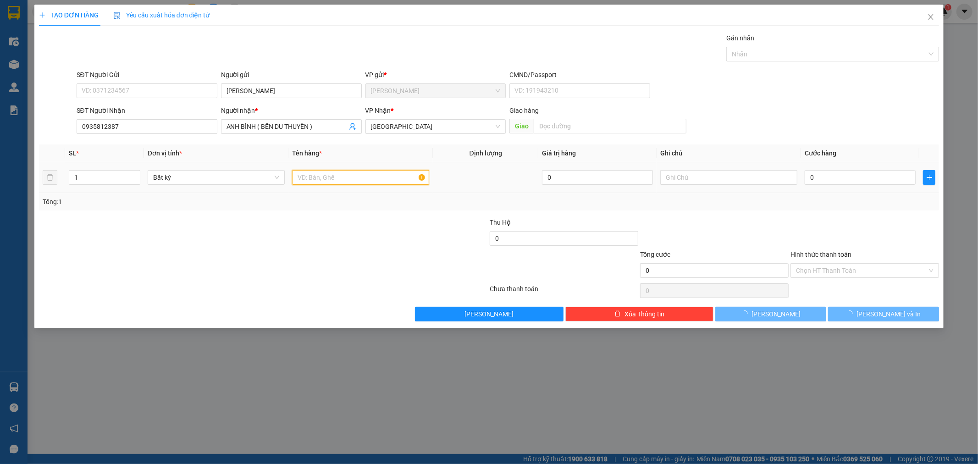
click at [317, 181] on input "text" at bounding box center [360, 177] width 137 height 15
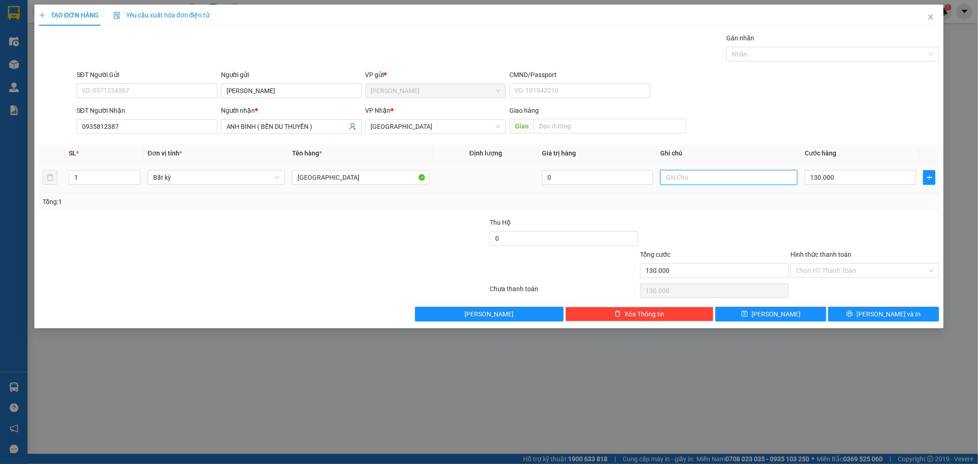
click at [682, 181] on input "text" at bounding box center [728, 177] width 137 height 15
click at [735, 222] on div at bounding box center [714, 233] width 150 height 32
click at [823, 272] on input "Hình thức thanh toán" at bounding box center [861, 271] width 131 height 14
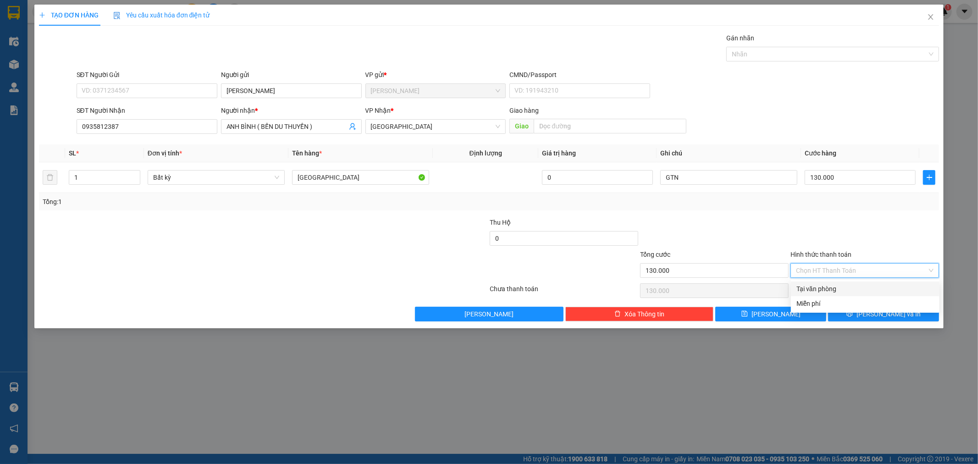
click at [817, 285] on div "Tại văn phòng" at bounding box center [864, 289] width 137 height 10
drag, startPoint x: 855, startPoint y: 313, endPoint x: 847, endPoint y: 317, distance: 9.4
click at [855, 312] on button "[PERSON_NAME] và In" at bounding box center [883, 314] width 111 height 15
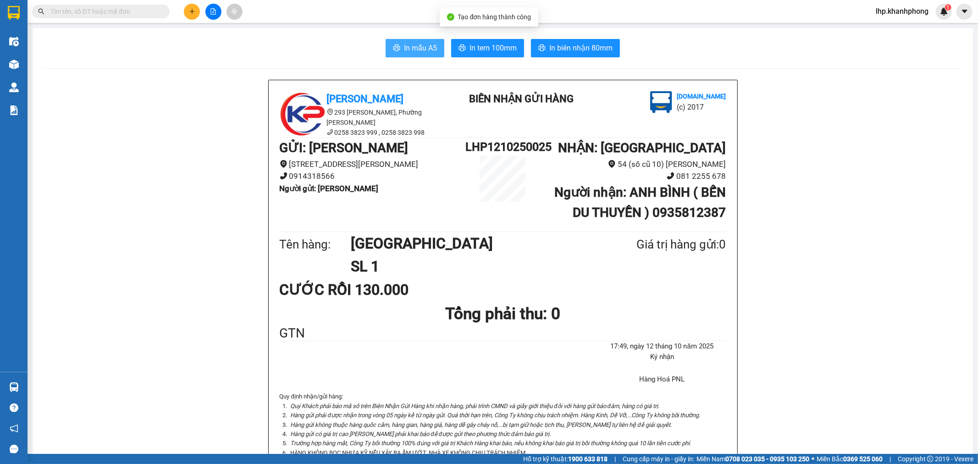
click at [418, 56] on button "In mẫu A5" at bounding box center [414, 48] width 59 height 18
